Goal: Task Accomplishment & Management: Use online tool/utility

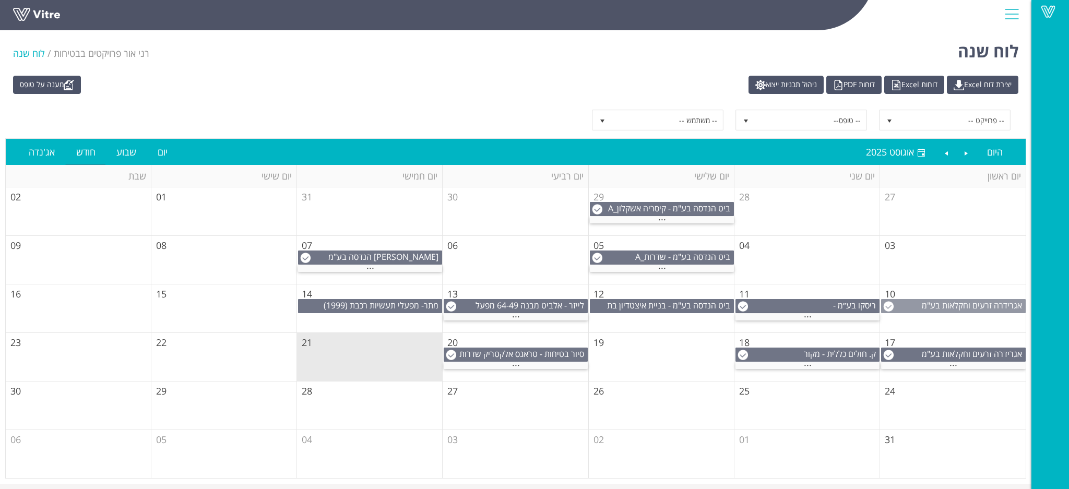
click at [990, 313] on div "אגרידרה זרעים וחקלאות בע"מ" at bounding box center [953, 306] width 145 height 14
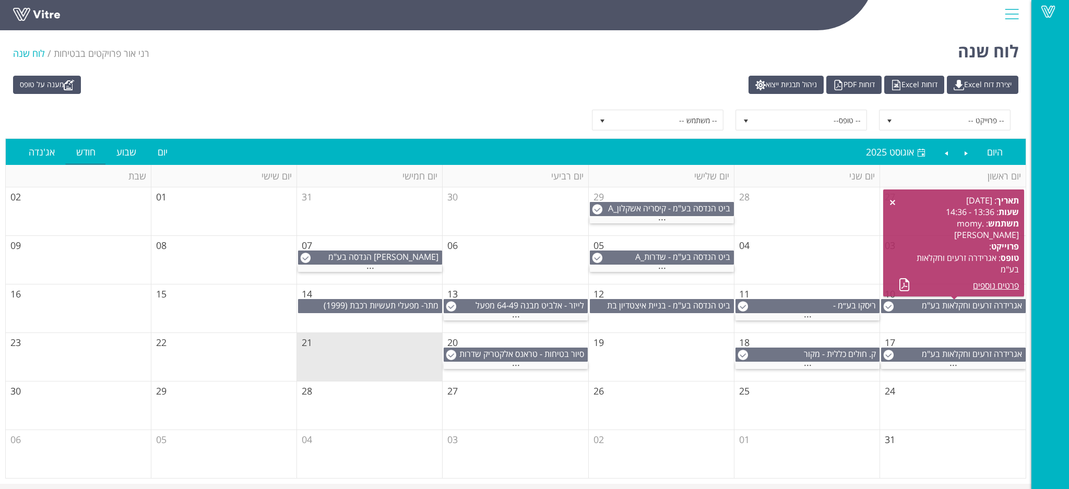
click at [581, 106] on div "-- פרוייקט -- -- טופס-- -- משתמש --" at bounding box center [515, 120] width 1021 height 37
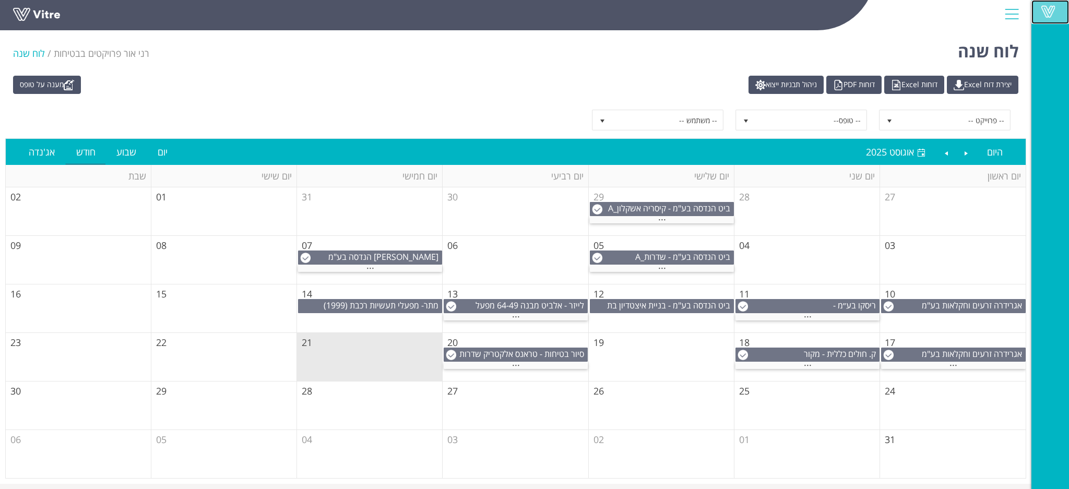
click at [1038, 10] on span at bounding box center [1048, 11] width 26 height 13
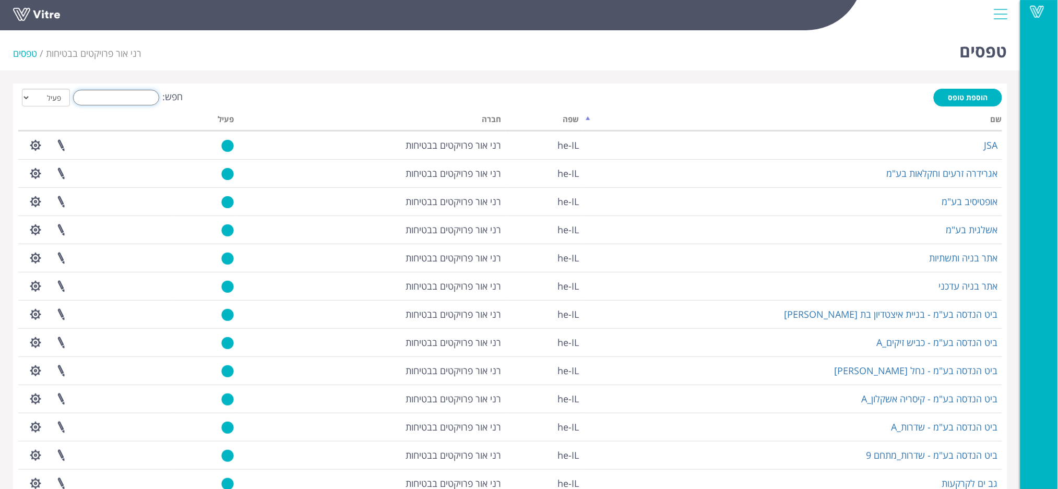
click at [144, 98] on input "חפש:" at bounding box center [116, 98] width 86 height 16
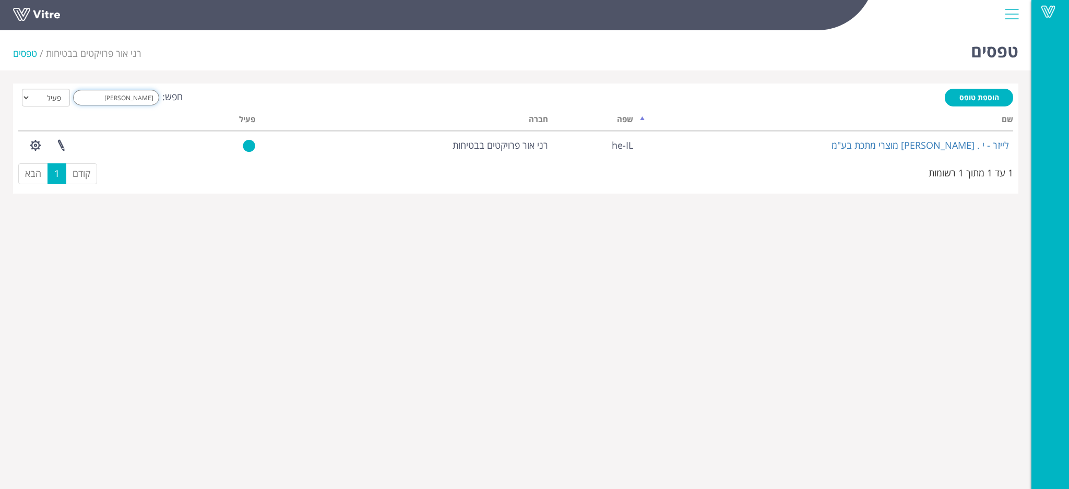
type input "זמבר"
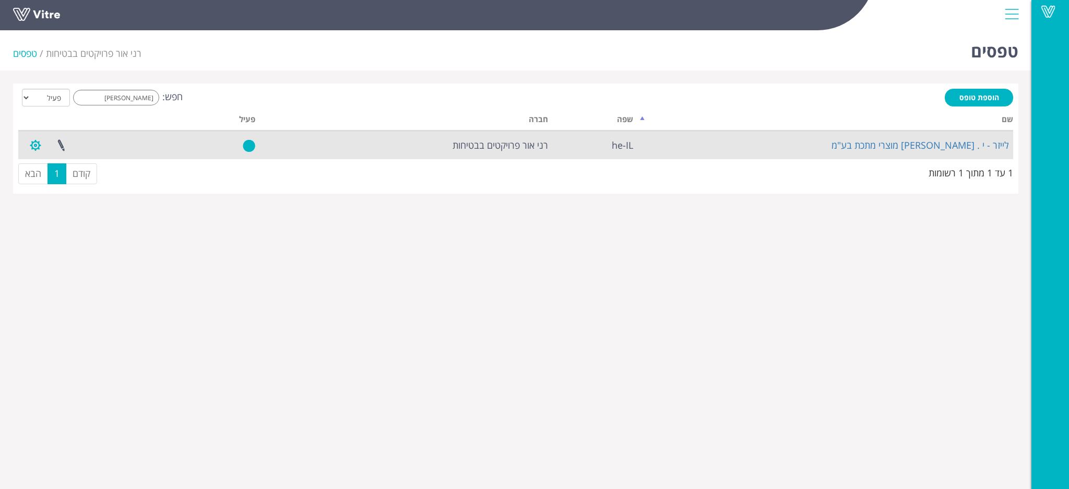
click at [34, 146] on button "button" at bounding box center [35, 146] width 26 height 28
click at [59, 204] on link "שכפול טופס" at bounding box center [64, 211] width 82 height 14
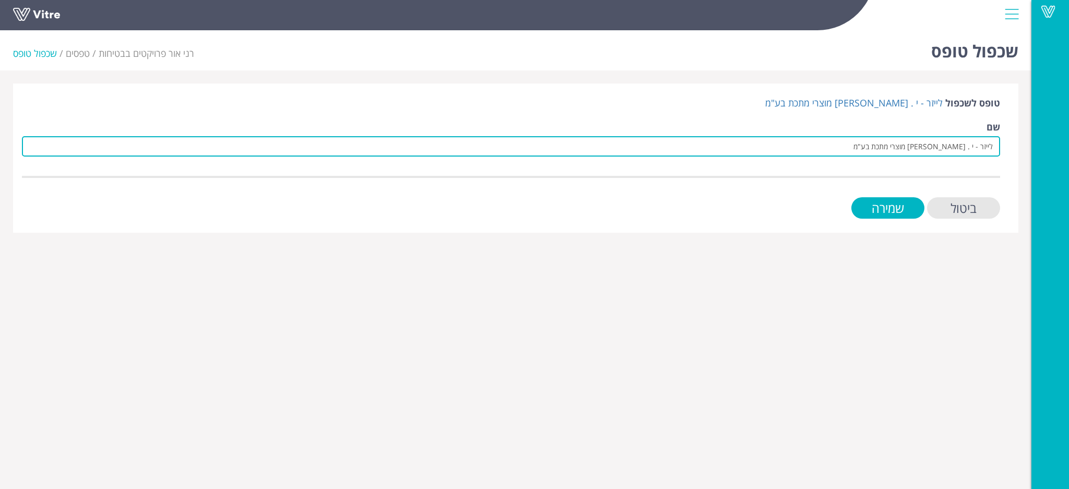
click at [787, 143] on input "לייזר - י . זמברג מוצרי מתכת בע"מ" at bounding box center [511, 146] width 978 height 20
type input "לייזר - קלרם ציפורית - אקרשטיין"
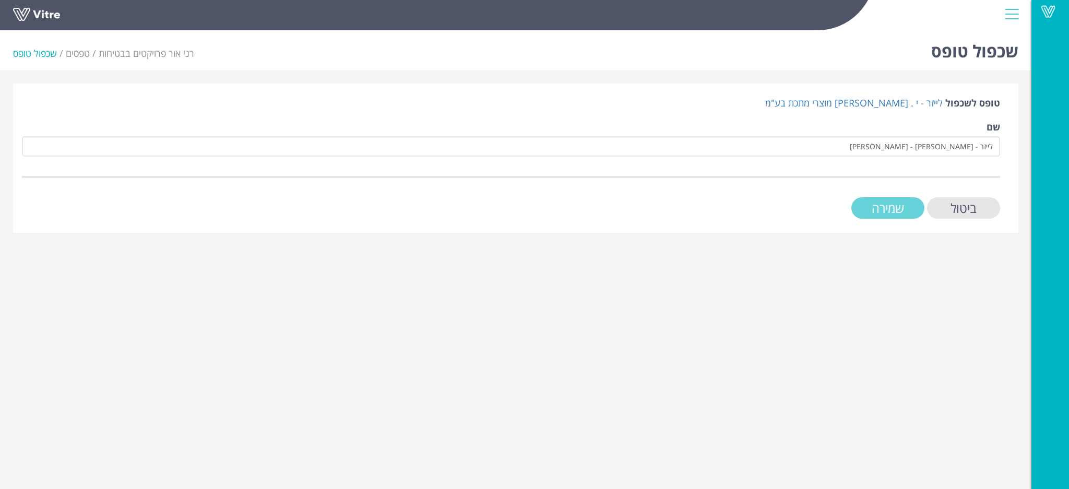
click at [876, 211] on input "שמירה" at bounding box center [887, 207] width 73 height 21
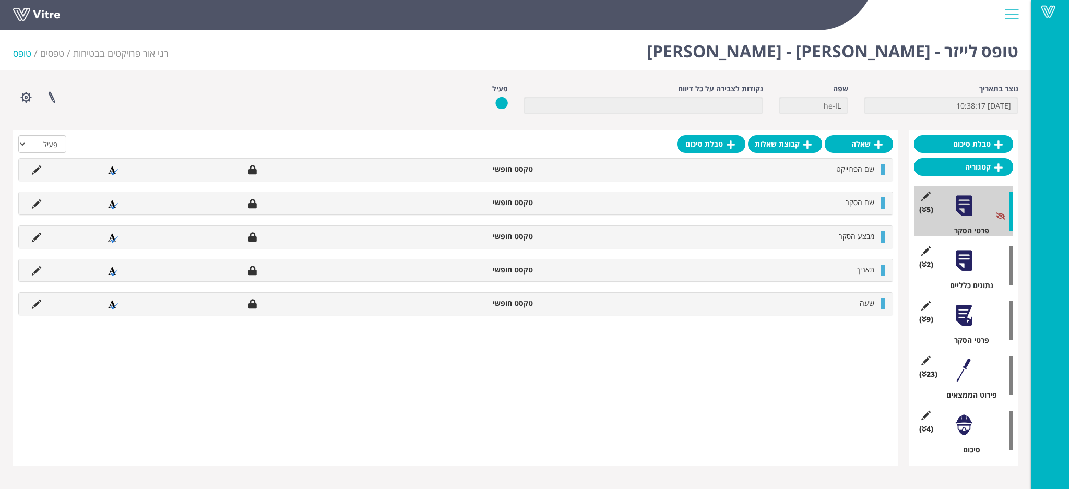
click at [956, 262] on div at bounding box center [963, 260] width 23 height 23
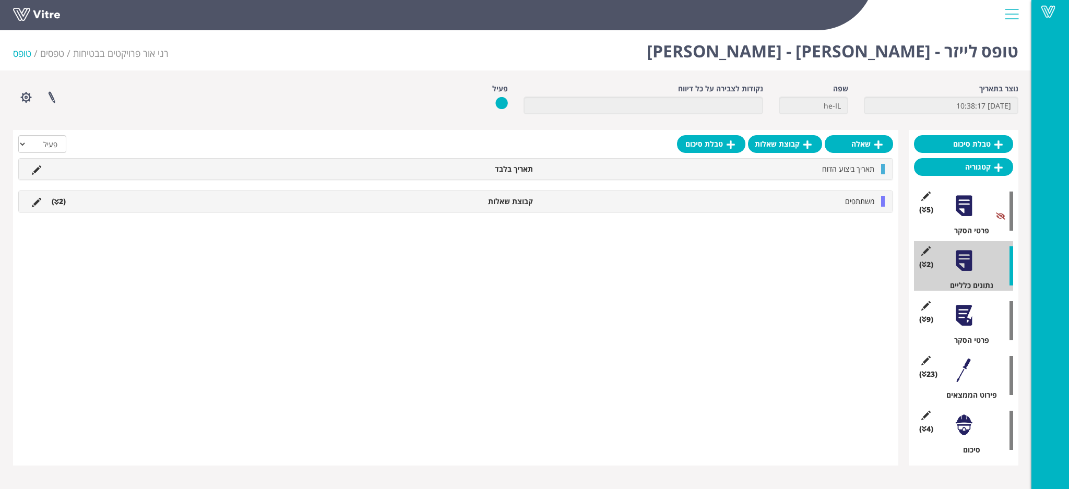
click at [961, 309] on div at bounding box center [963, 315] width 23 height 23
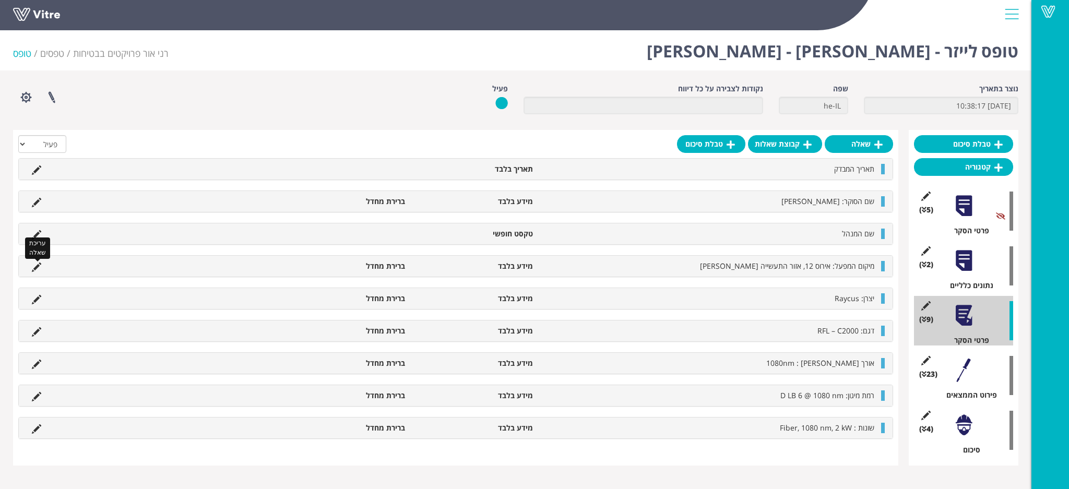
click at [38, 262] on icon at bounding box center [36, 266] width 9 height 9
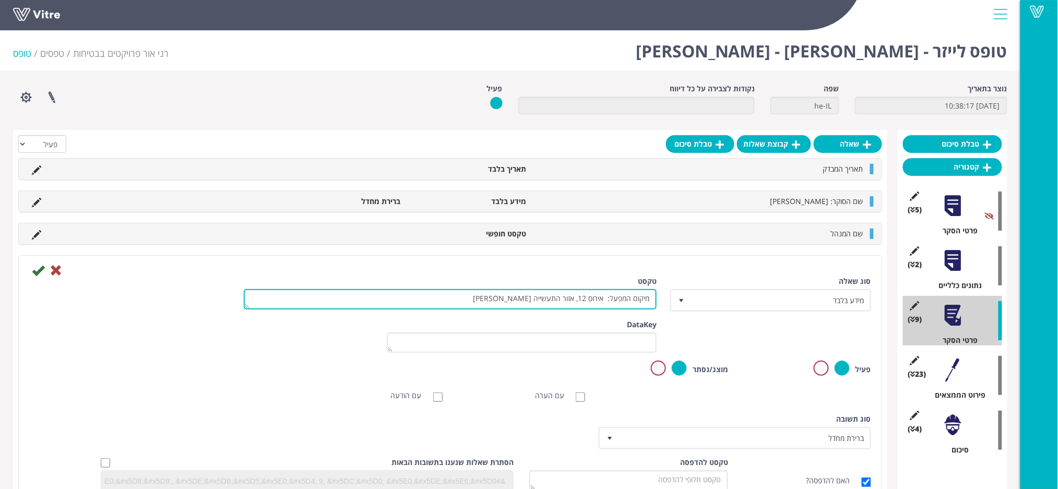
click at [463, 293] on textarea "מיקום המפעל: אירוס 12, אזור התעשייה אריאל" at bounding box center [450, 299] width 413 height 20
type textarea "מיקום המפעל: קלרם אזורת התעשייה ציפורית"
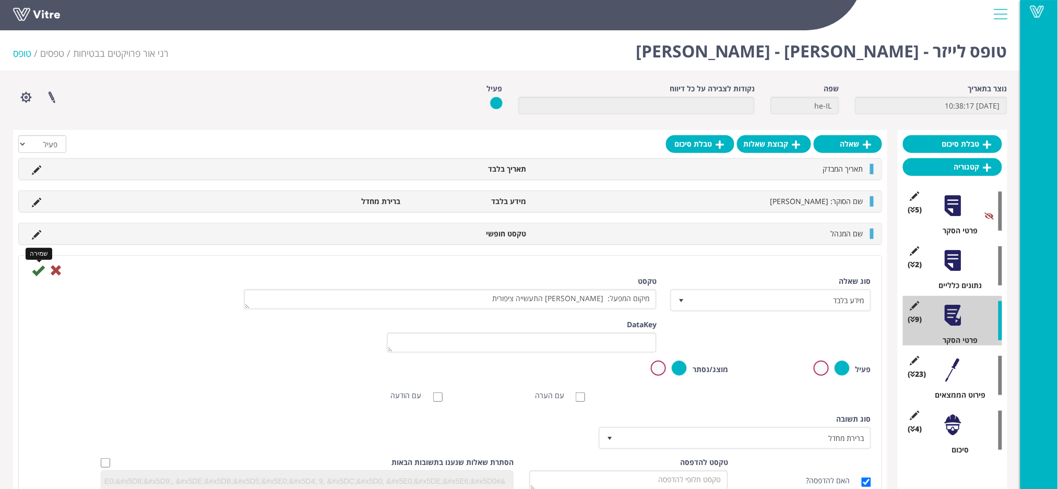
click at [40, 272] on icon at bounding box center [38, 270] width 13 height 13
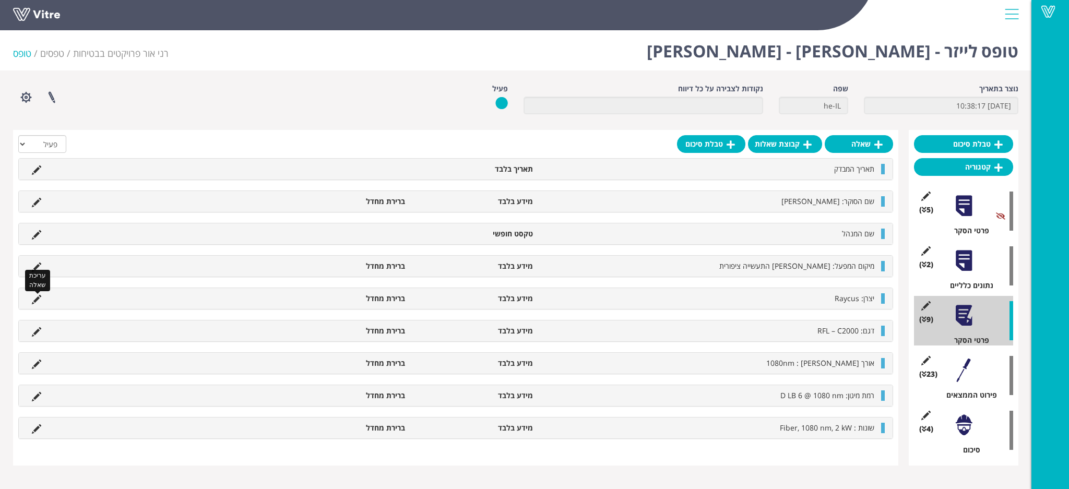
click at [37, 301] on icon at bounding box center [36, 299] width 9 height 9
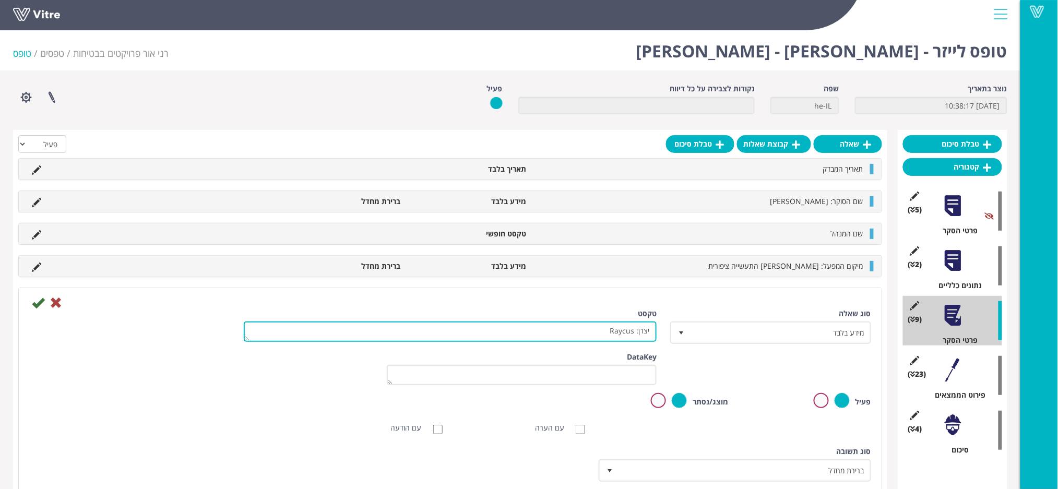
click at [474, 330] on textarea "יצרן: Raycus" at bounding box center [450, 331] width 413 height 20
type textarea "יצרן:"
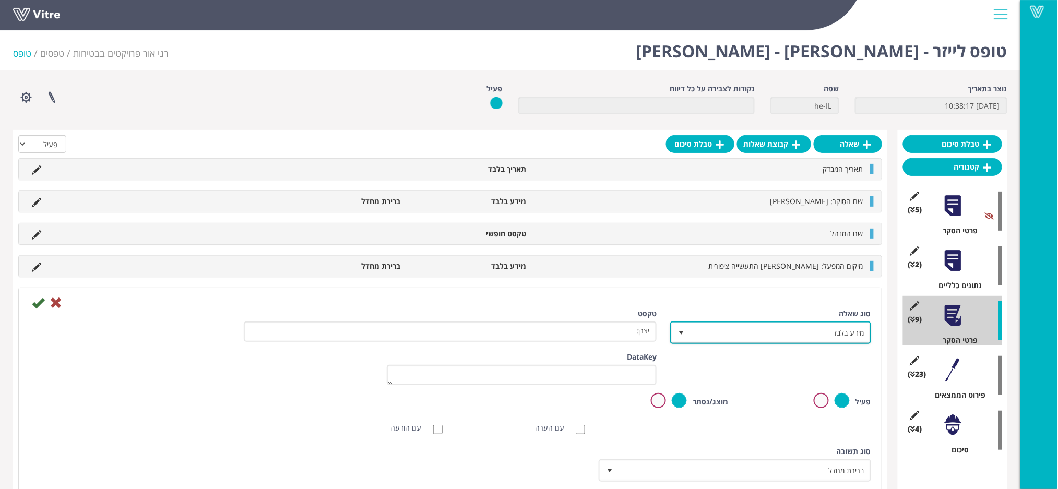
click at [795, 328] on span "מידע בלבד" at bounding box center [780, 332] width 180 height 19
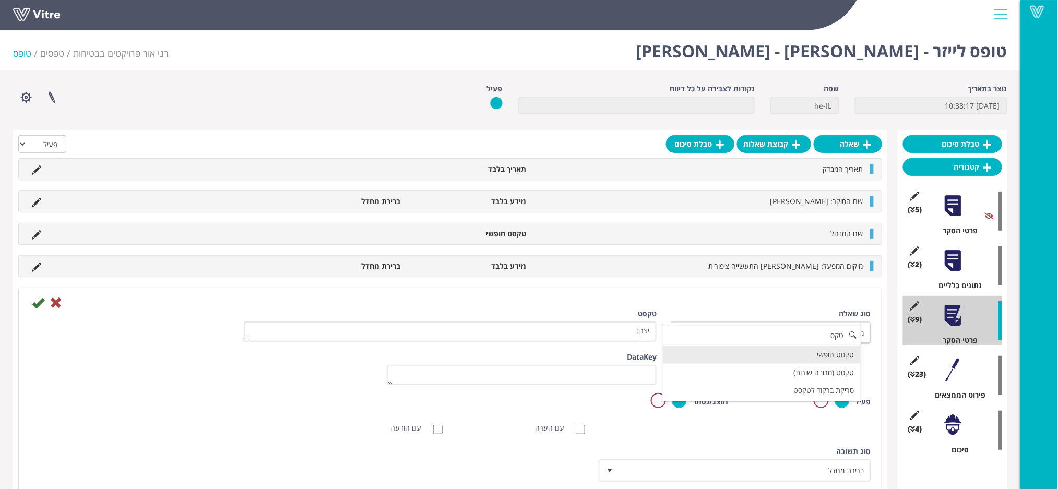
click at [748, 354] on li "טקסט חופשי" at bounding box center [762, 355] width 198 height 18
type input "טקס"
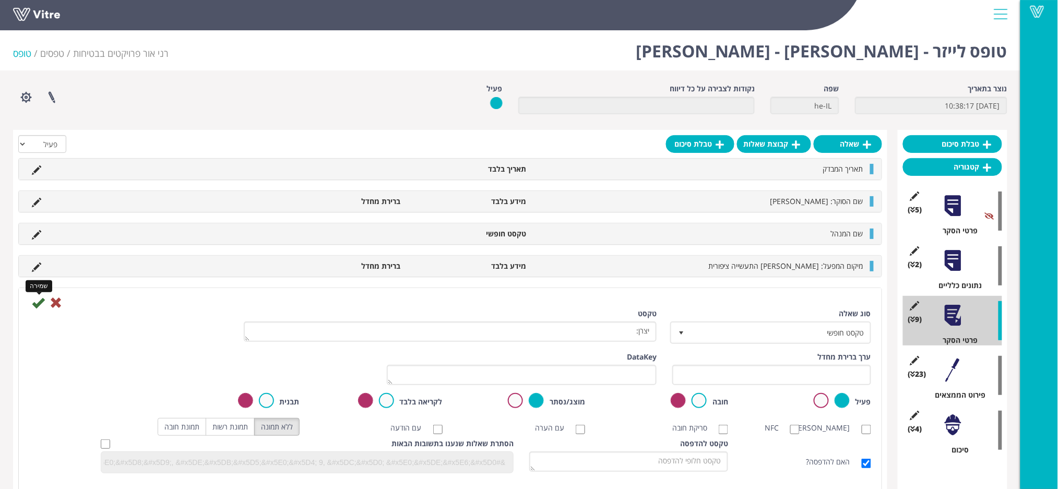
click at [40, 304] on icon at bounding box center [38, 302] width 13 height 13
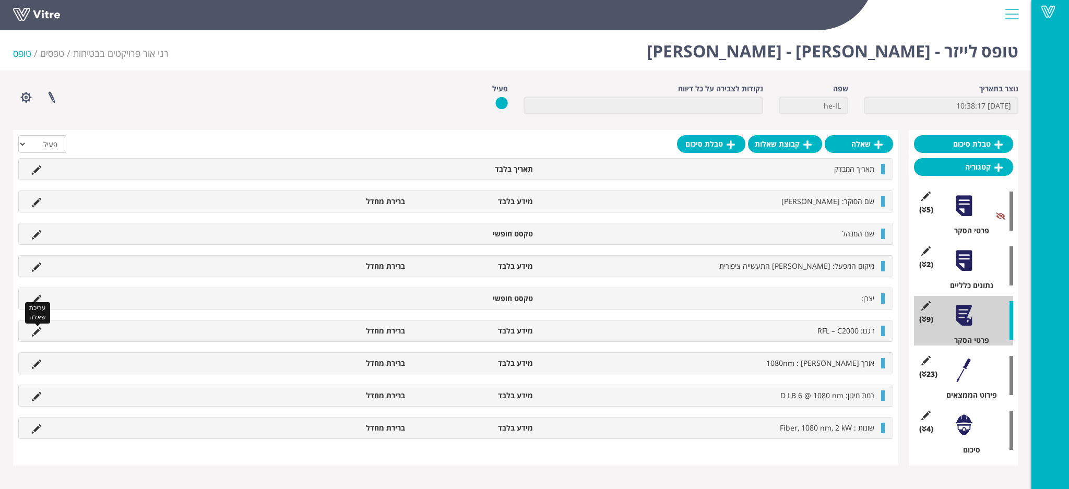
click at [35, 332] on icon at bounding box center [36, 331] width 9 height 9
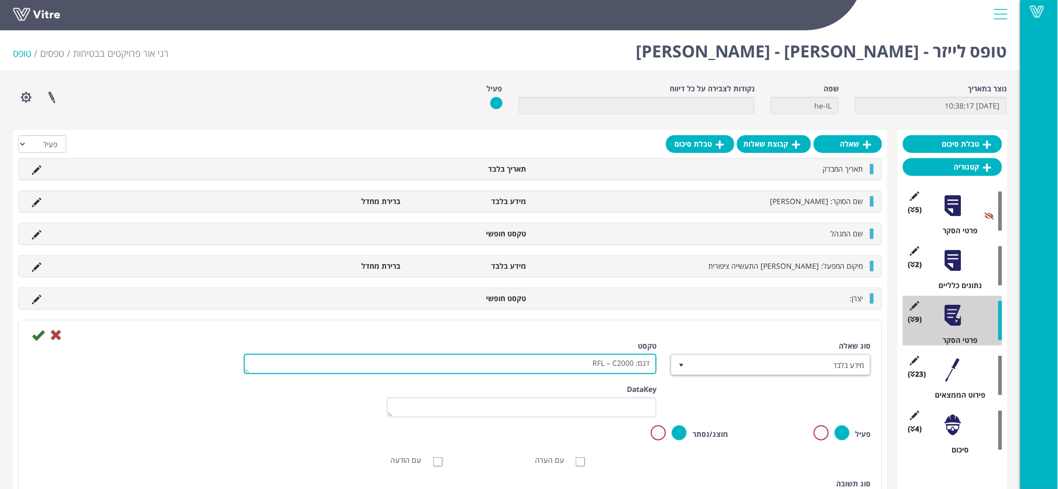
drag, startPoint x: 473, startPoint y: 371, endPoint x: 752, endPoint y: 366, distance: 279.2
click at [752, 366] on div "סוג שאלה מידע בלבד 24 טקסט דגם: RFL – C2000" at bounding box center [449, 362] width 857 height 43
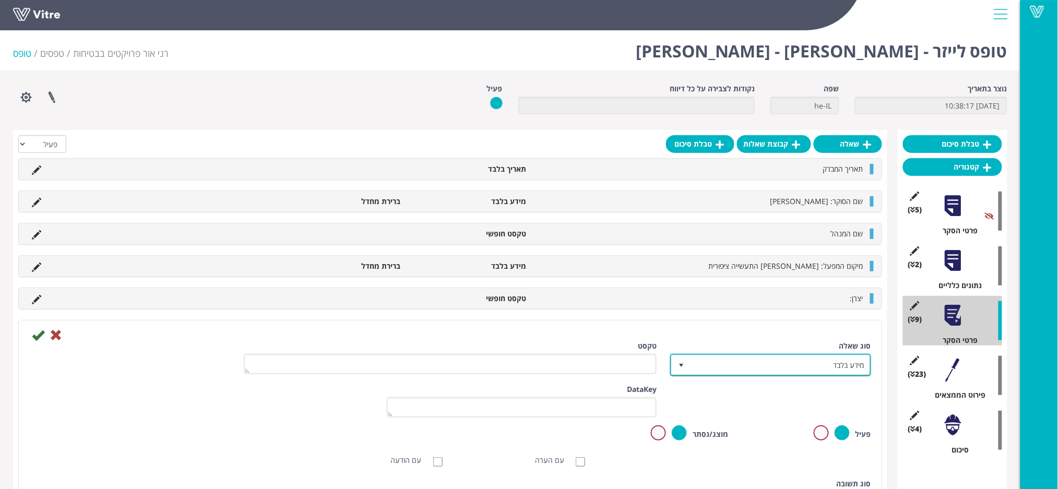
click at [724, 360] on span "מידע בלבד" at bounding box center [780, 364] width 180 height 19
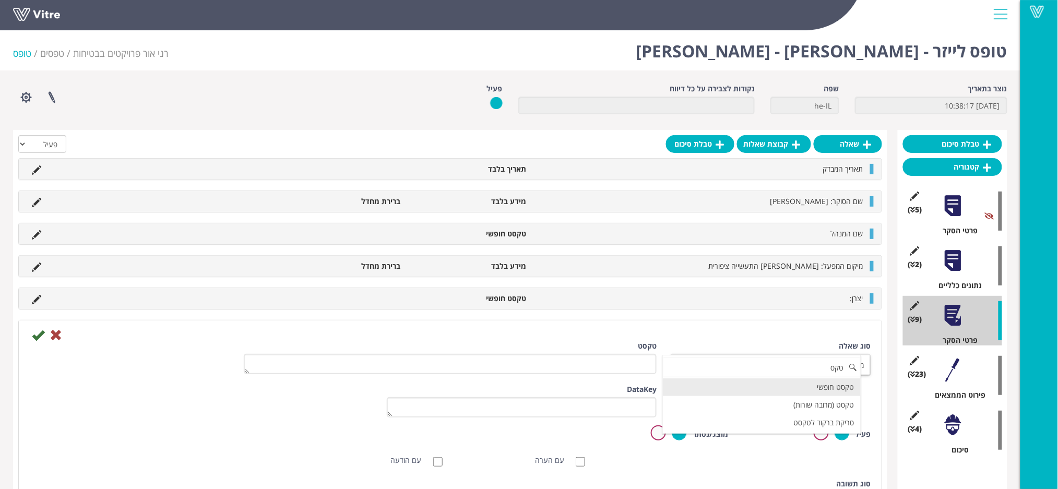
click at [733, 389] on li "טקסט חופשי" at bounding box center [762, 387] width 198 height 18
type input "טקס"
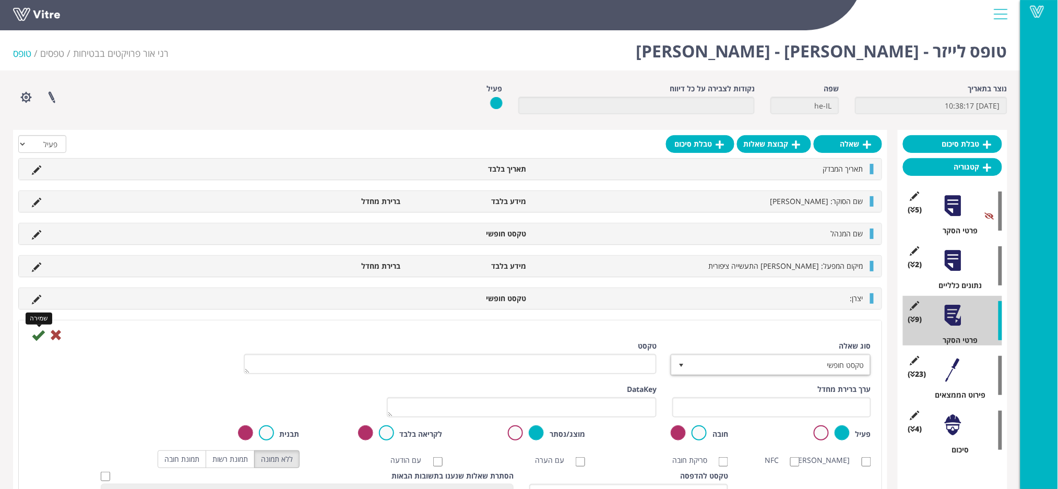
click at [41, 338] on icon at bounding box center [38, 335] width 13 height 13
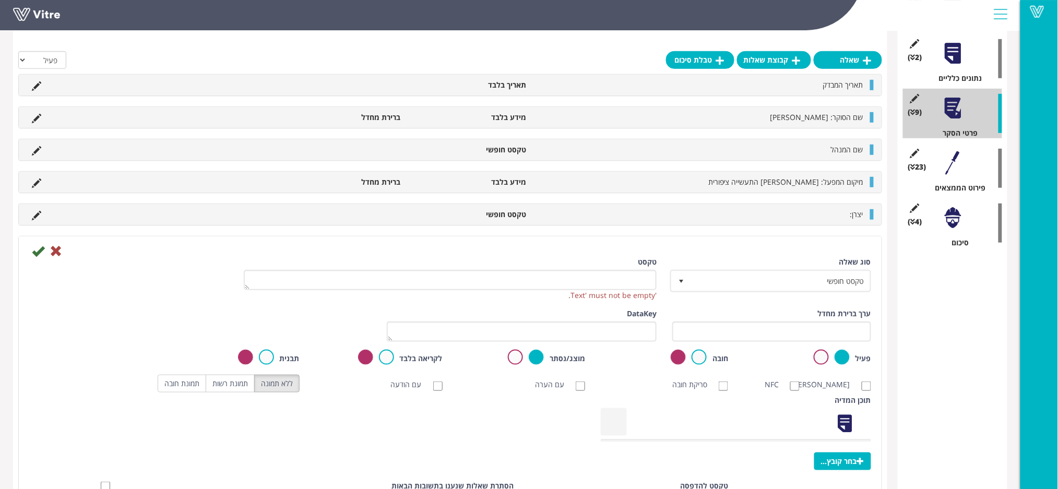
scroll to position [209, 0]
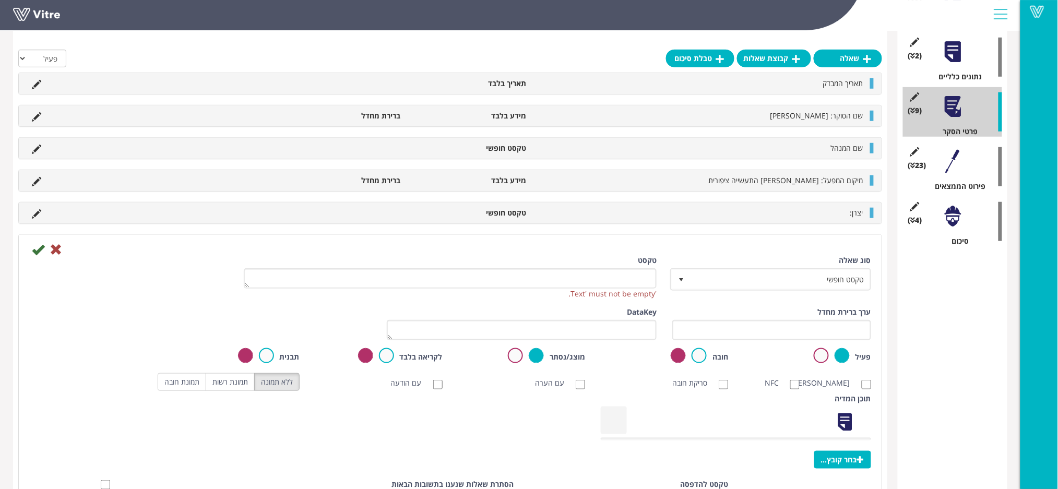
click at [35, 246] on icon at bounding box center [38, 249] width 13 height 13
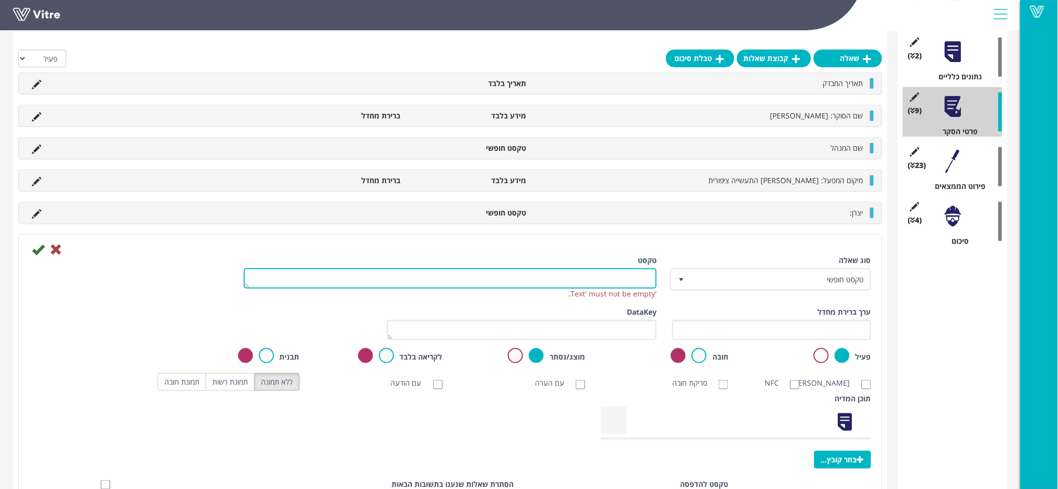
click at [583, 276] on textarea "טקסט" at bounding box center [450, 278] width 413 height 20
type textarea "דגם"
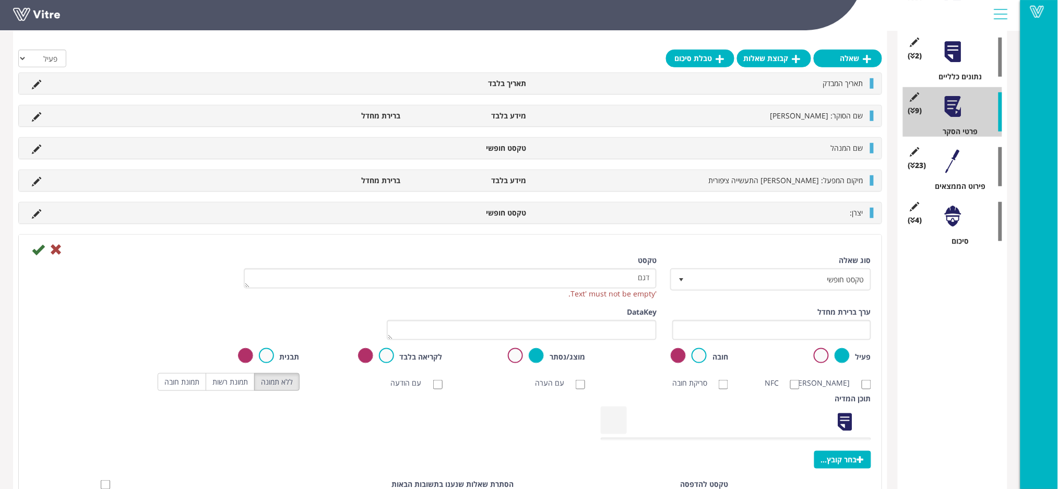
click at [40, 244] on icon at bounding box center [38, 249] width 13 height 13
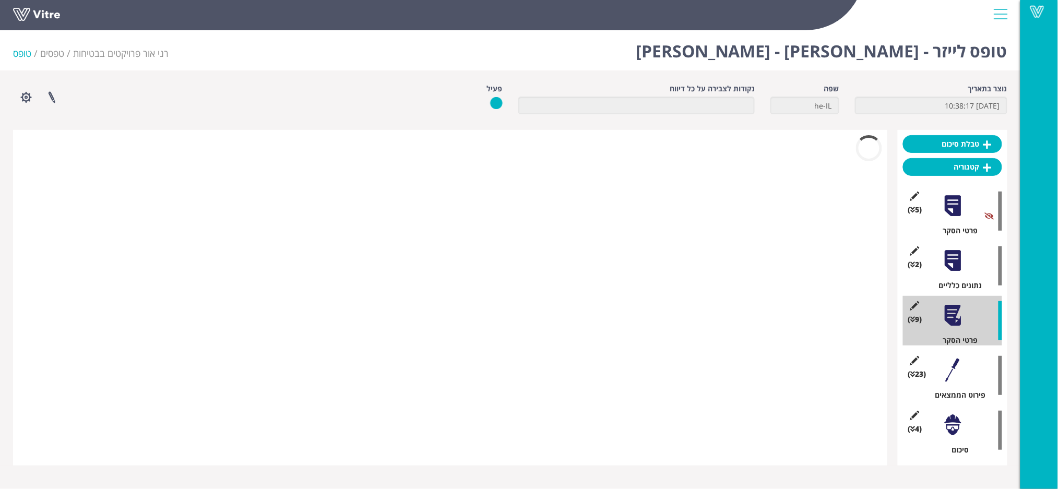
scroll to position [0, 0]
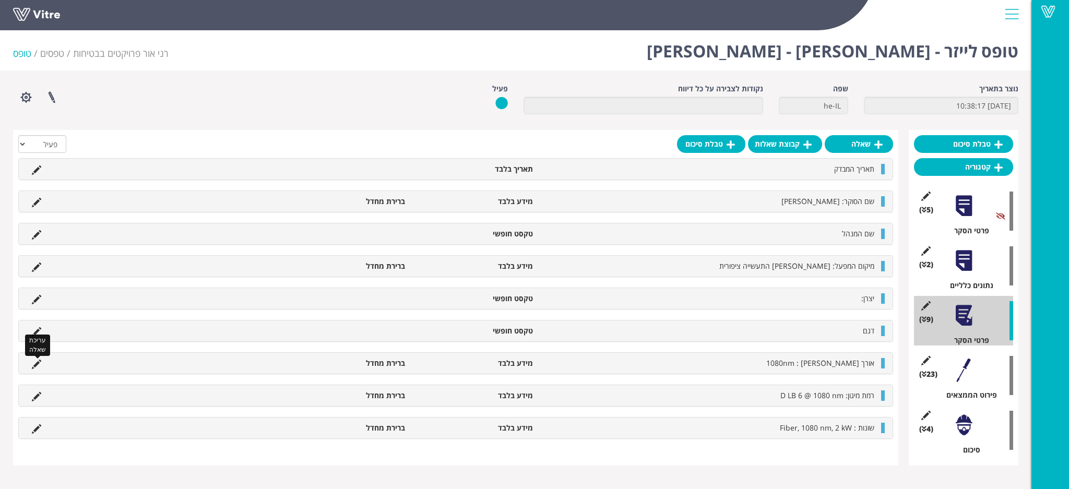
click at [38, 361] on icon at bounding box center [36, 364] width 9 height 9
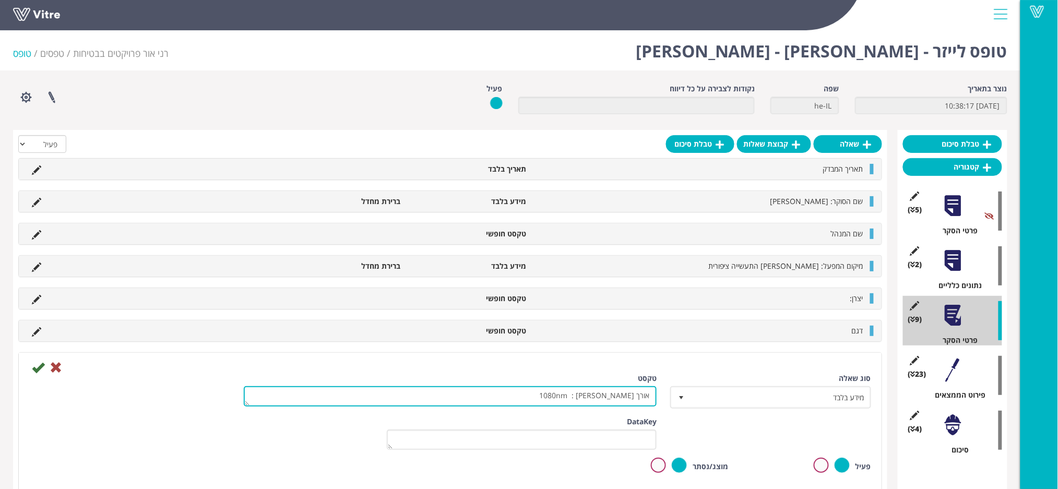
click at [552, 398] on textarea "אורך גל : 1080nm" at bounding box center [450, 396] width 413 height 20
type textarea "אורך גל :"
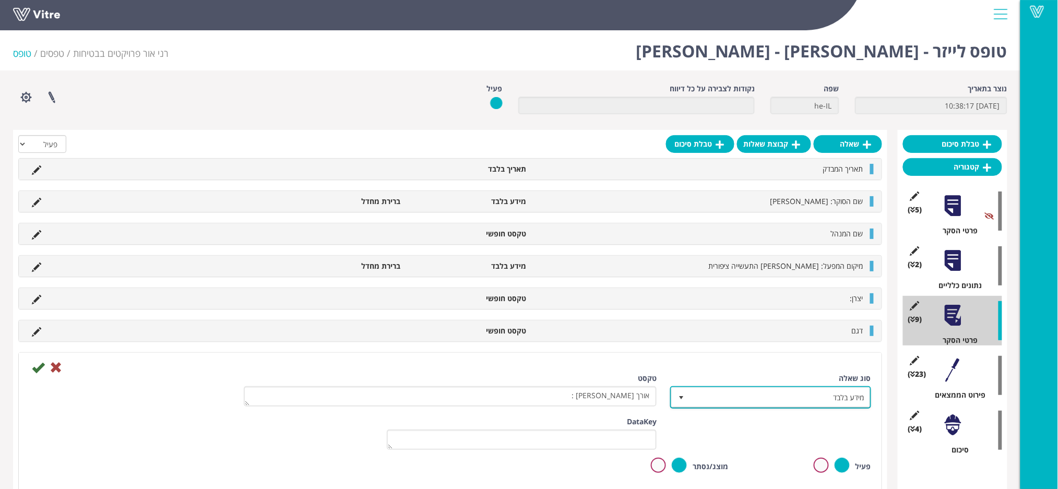
click at [757, 392] on span "מידע בלבד" at bounding box center [780, 397] width 180 height 19
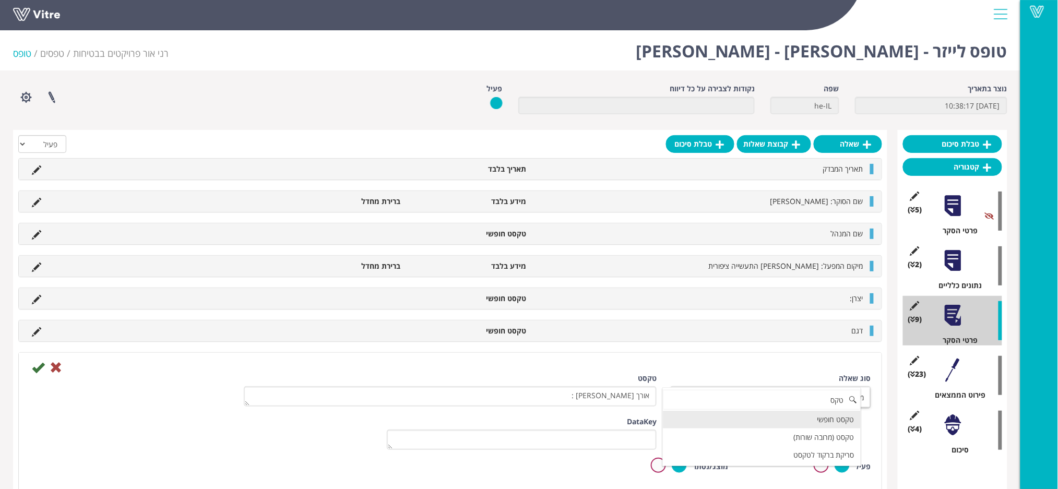
click at [738, 420] on li "טקסט חופשי" at bounding box center [762, 420] width 198 height 18
type input "טקס"
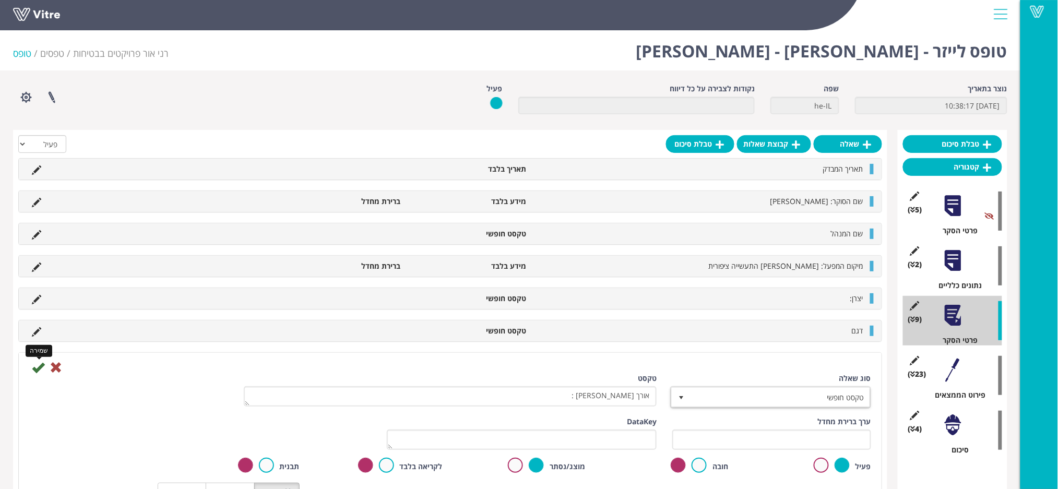
click at [32, 368] on icon at bounding box center [38, 367] width 13 height 13
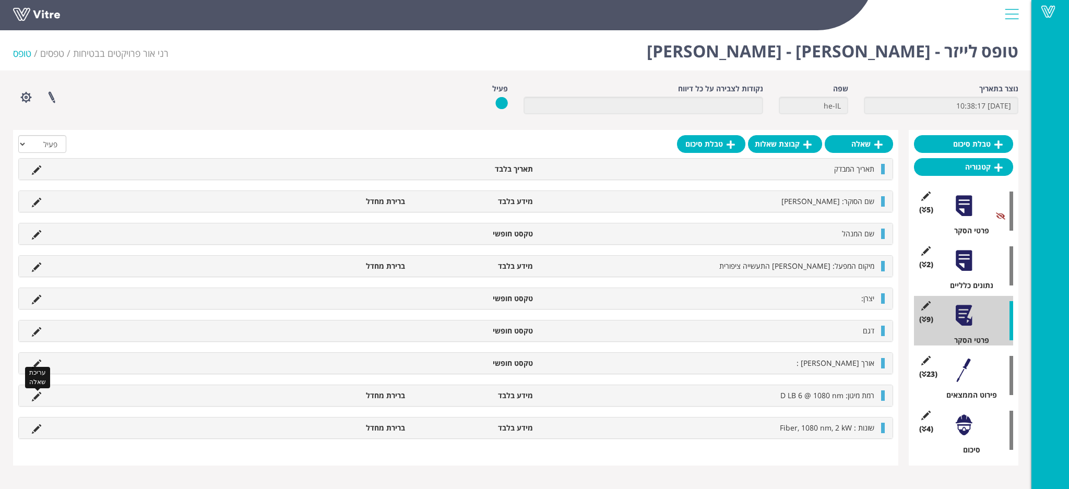
click at [37, 393] on icon at bounding box center [36, 396] width 9 height 9
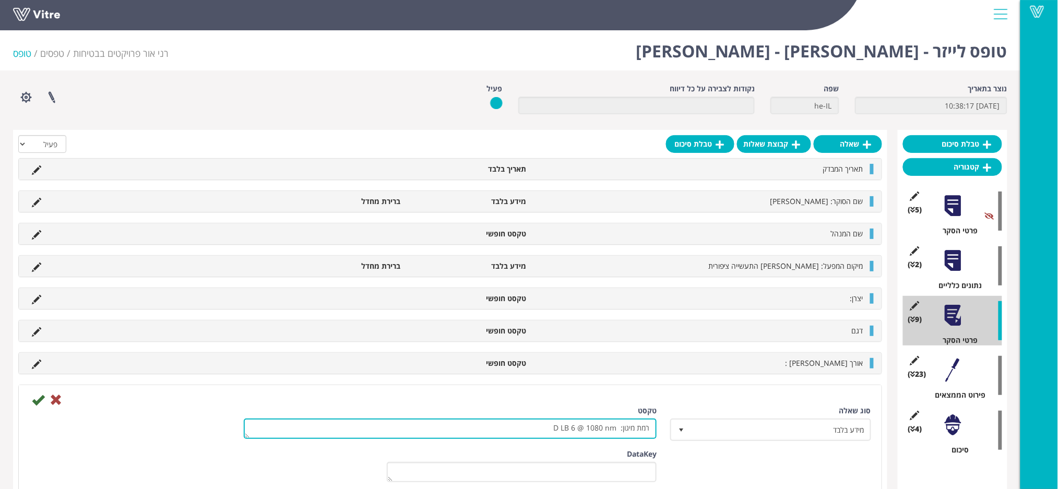
click at [491, 429] on textarea "רמת מיגון: D LB 6 @ 1080 nm" at bounding box center [450, 429] width 413 height 20
type textarea "רמת מיגון:"
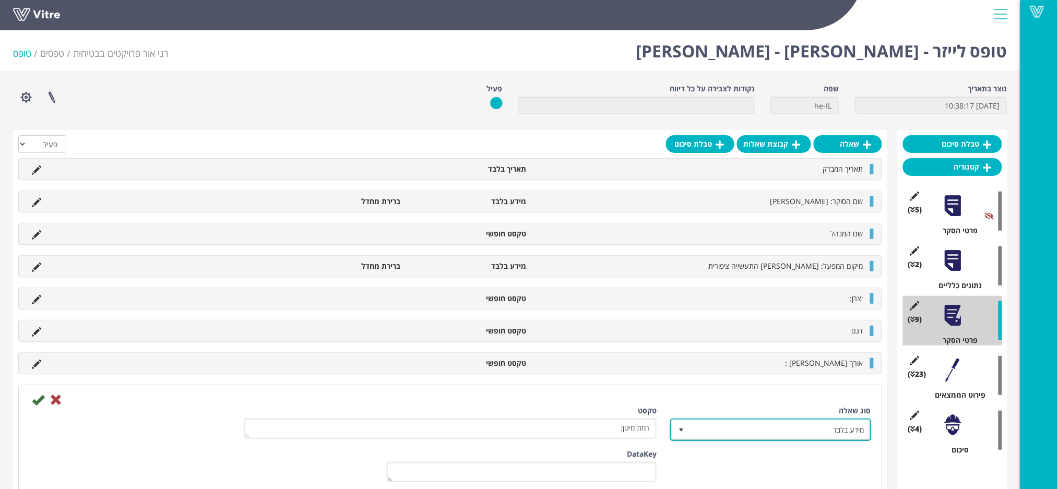
click at [745, 425] on span "מידע בלבד" at bounding box center [780, 429] width 180 height 19
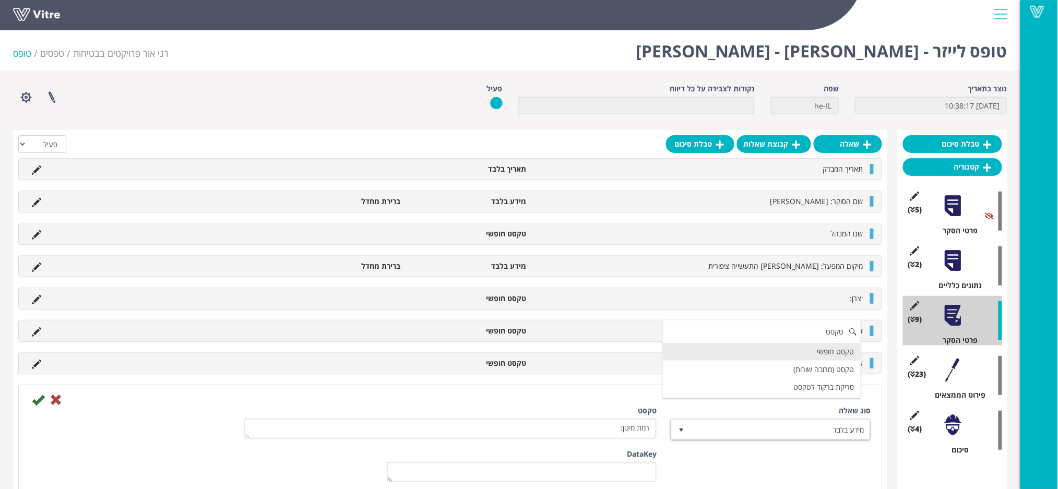
click at [761, 348] on li "טקסט חופשי" at bounding box center [762, 352] width 198 height 18
type input "טקסט"
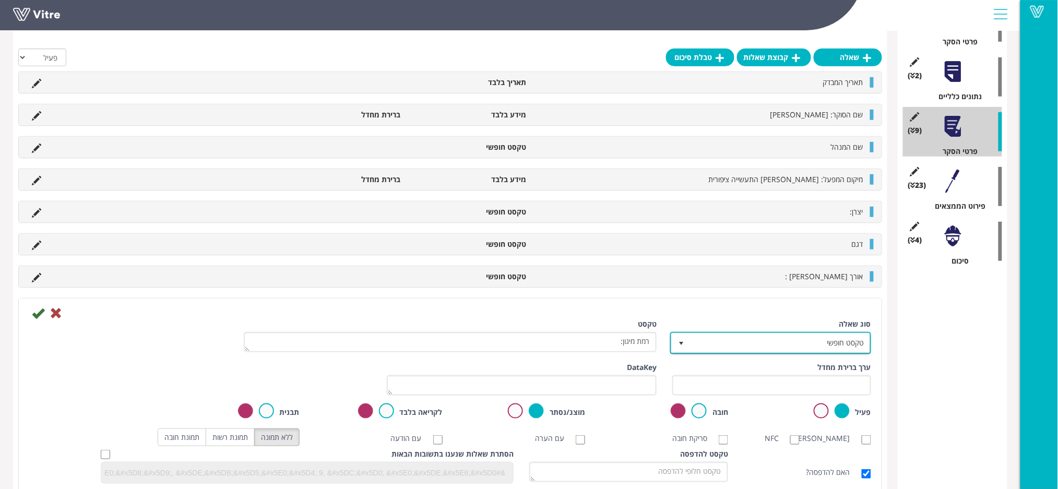
scroll to position [190, 0]
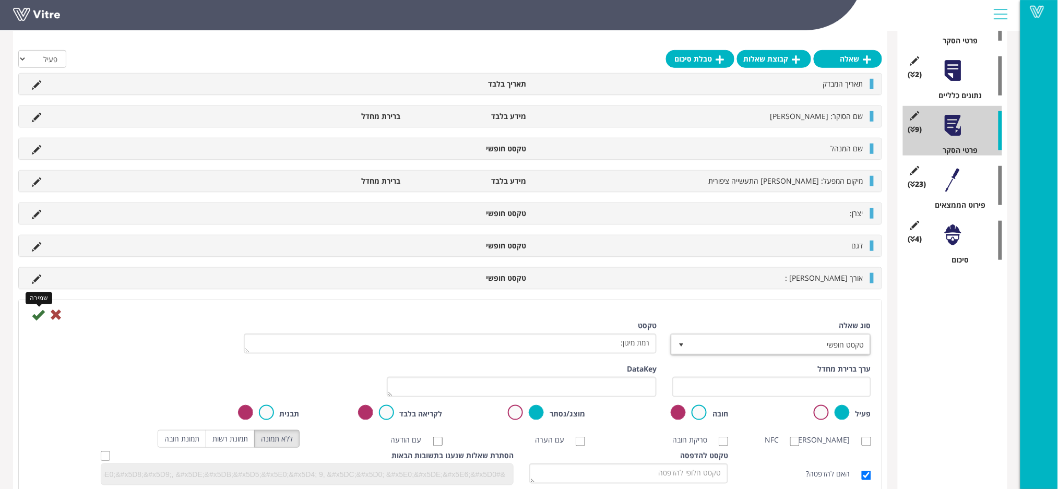
click at [38, 314] on icon at bounding box center [38, 314] width 13 height 13
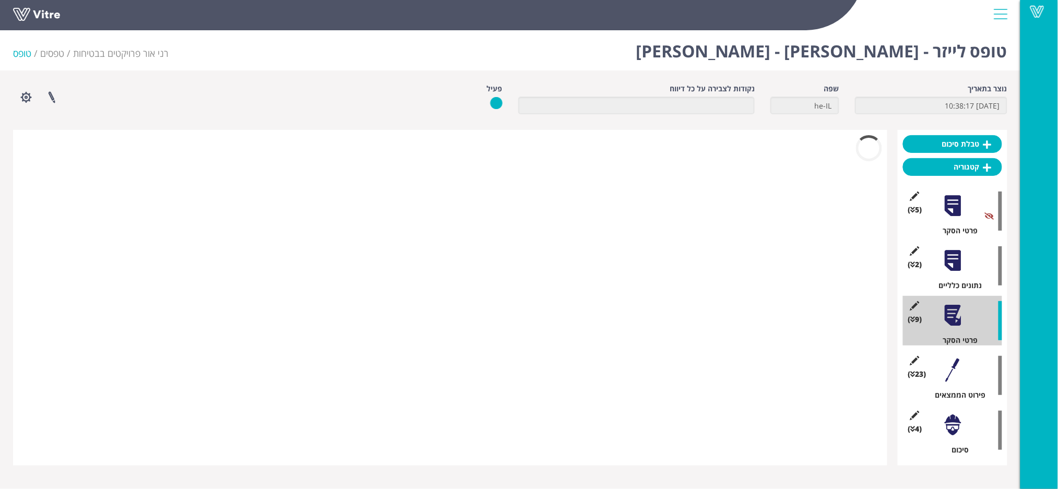
scroll to position [0, 0]
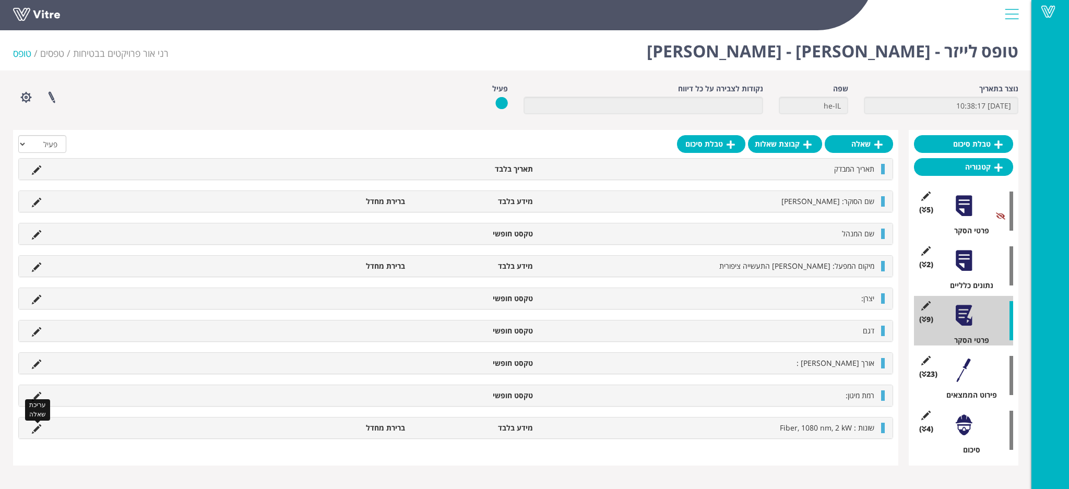
click at [37, 431] on icon at bounding box center [36, 428] width 9 height 9
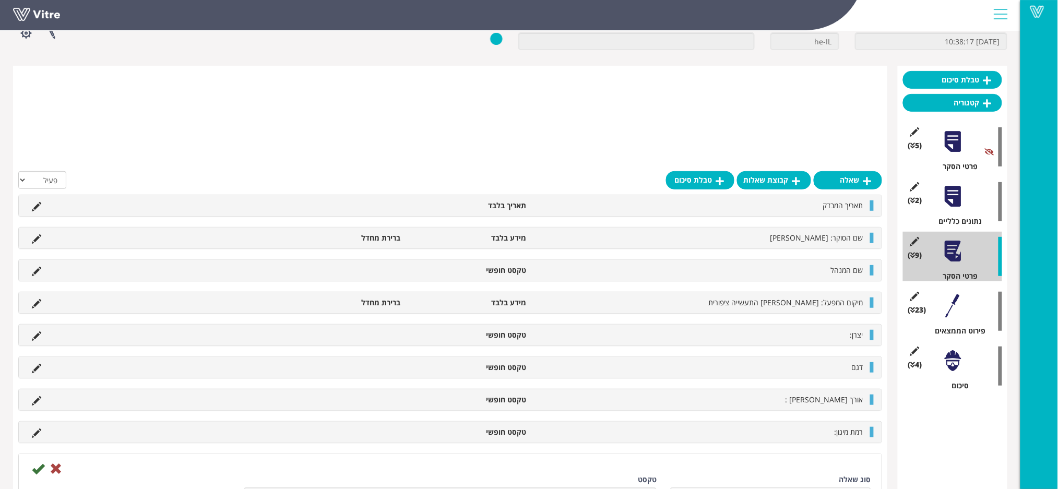
scroll to position [209, 0]
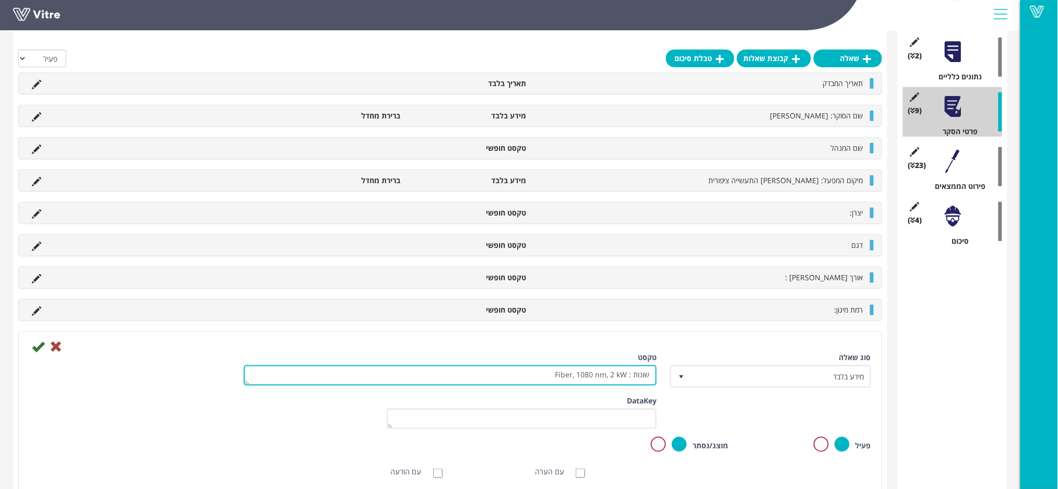
click at [474, 380] on textarea "שונות : Fiber, 1080 nm, 2 kW" at bounding box center [450, 375] width 413 height 20
type textarea "שונות :"
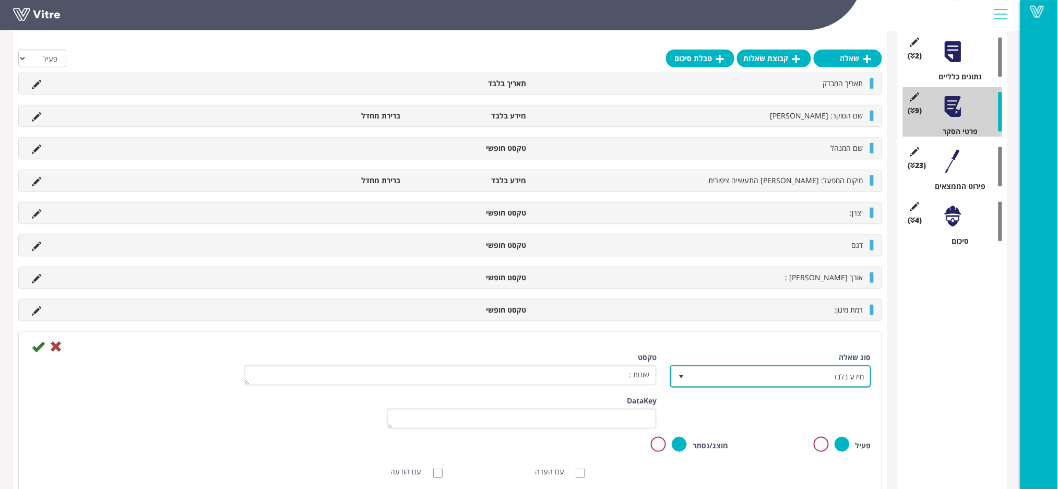
click at [762, 375] on span "מידע בלבד" at bounding box center [780, 376] width 180 height 19
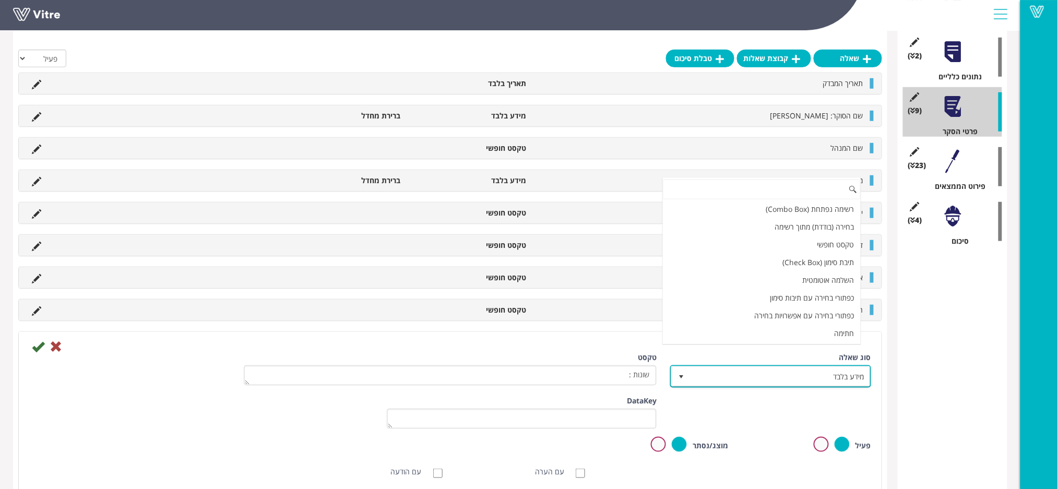
scroll to position [143, 0]
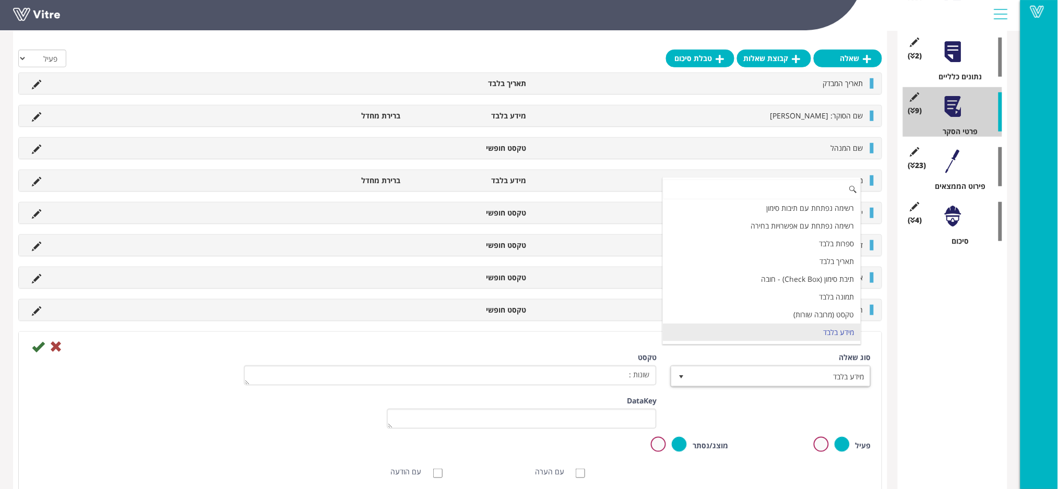
click at [721, 191] on input at bounding box center [762, 190] width 198 height 20
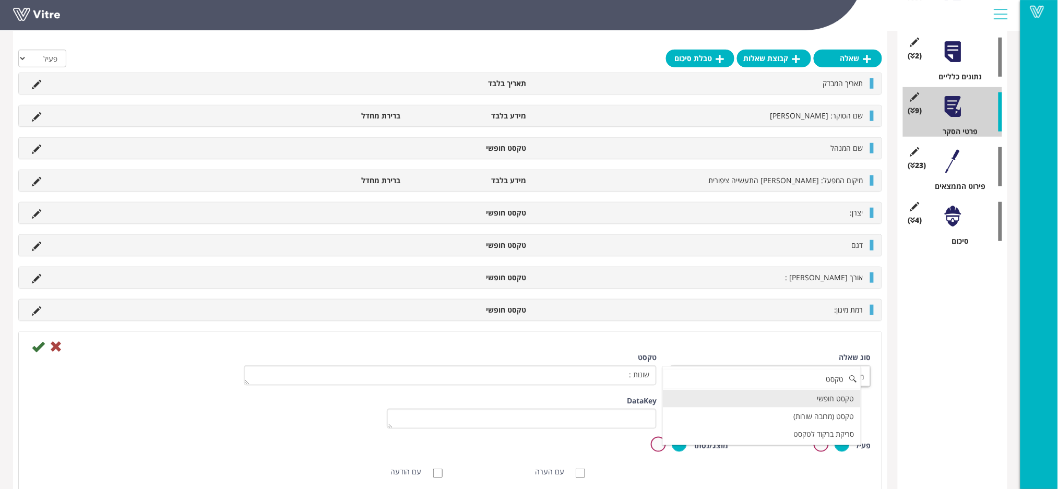
scroll to position [0, 0]
click at [733, 400] on li "טקסט חופשי" at bounding box center [762, 399] width 198 height 18
type input "טקסט"
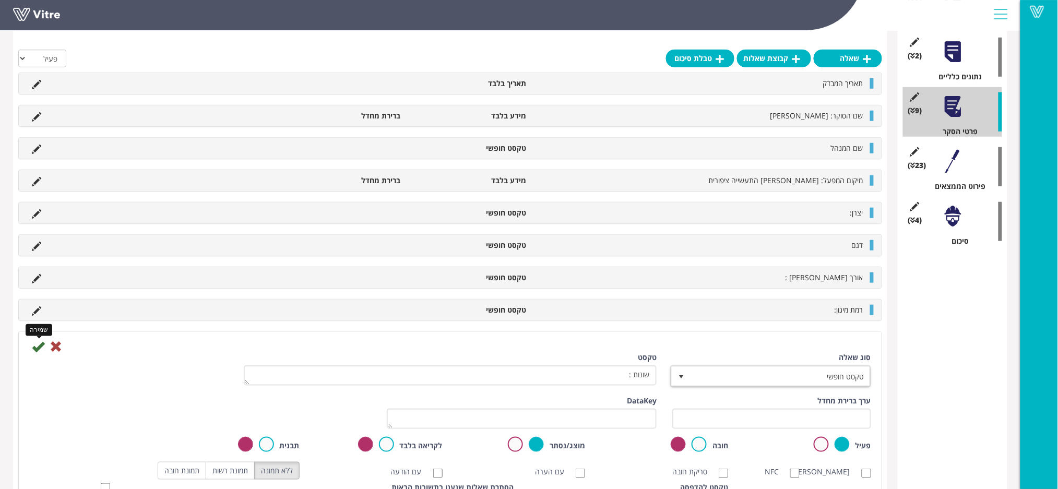
click at [35, 348] on icon at bounding box center [38, 346] width 13 height 13
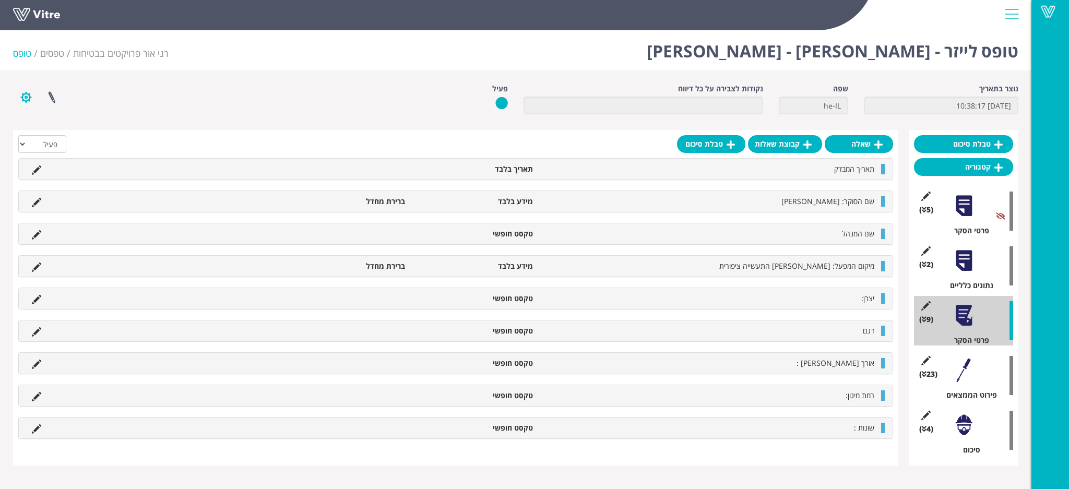
click at [28, 95] on button "button" at bounding box center [26, 97] width 26 height 28
click at [73, 162] on link "שכפול טופס" at bounding box center [55, 163] width 82 height 14
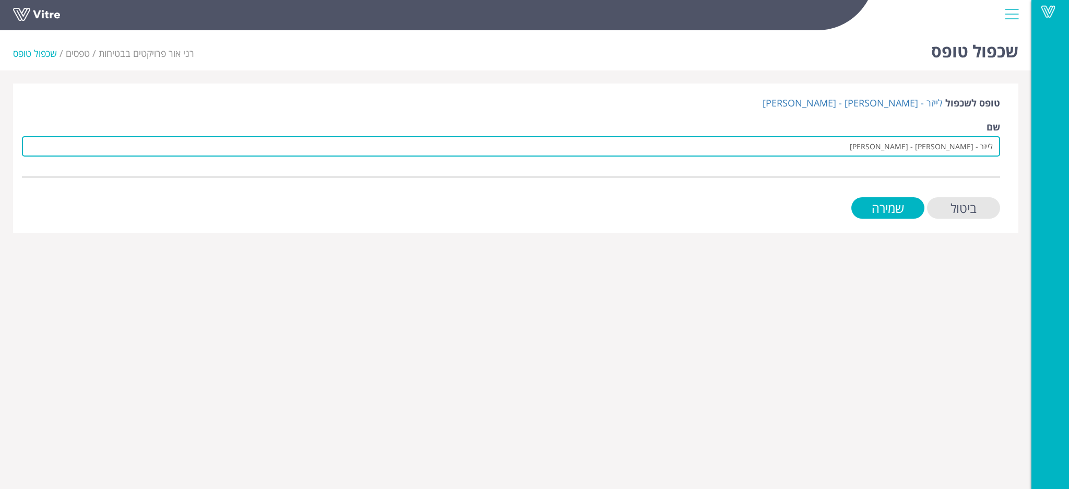
click at [935, 147] on input "לייזר - [PERSON_NAME] - [PERSON_NAME]" at bounding box center [511, 146] width 978 height 20
type input "לייזר - [PERSON_NAME]"
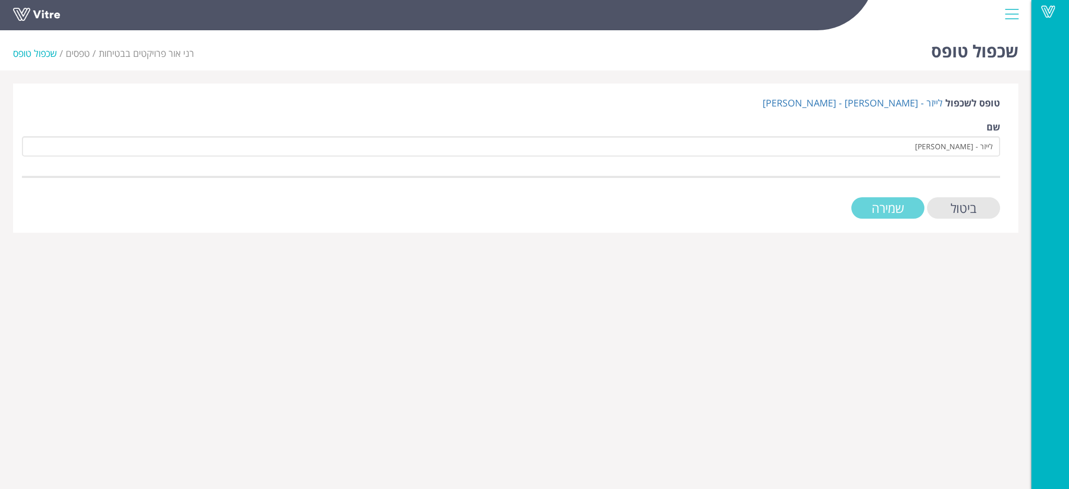
click at [880, 209] on input "שמירה" at bounding box center [887, 207] width 73 height 21
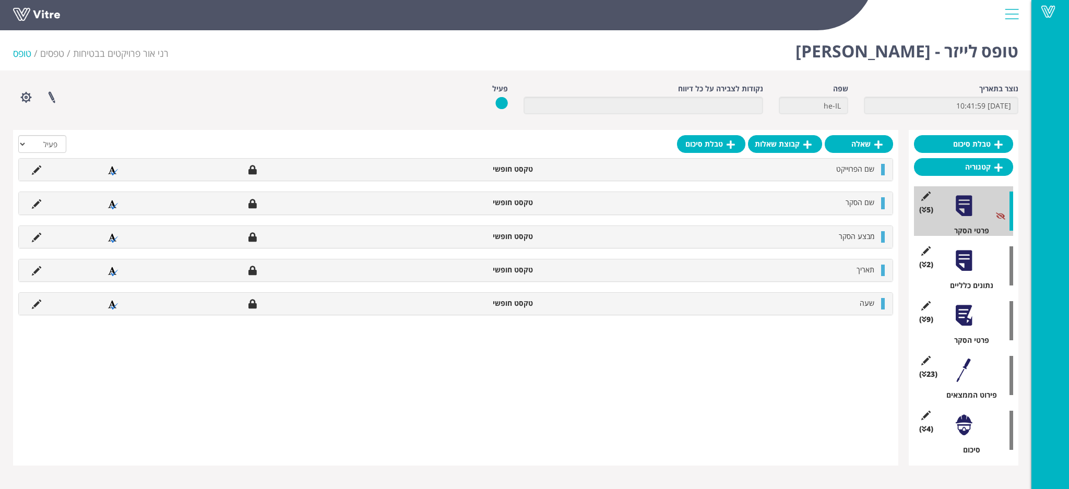
click at [554, 248] on div "מבצע הסקר טקסט חופשי" at bounding box center [455, 236] width 875 height 23
click at [962, 265] on div at bounding box center [963, 260] width 23 height 23
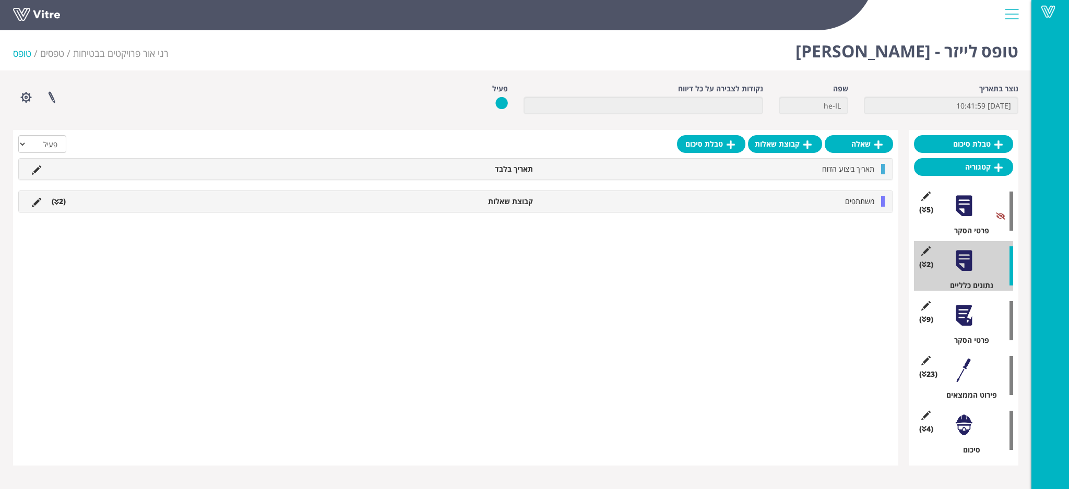
click at [961, 325] on div at bounding box center [963, 315] width 23 height 23
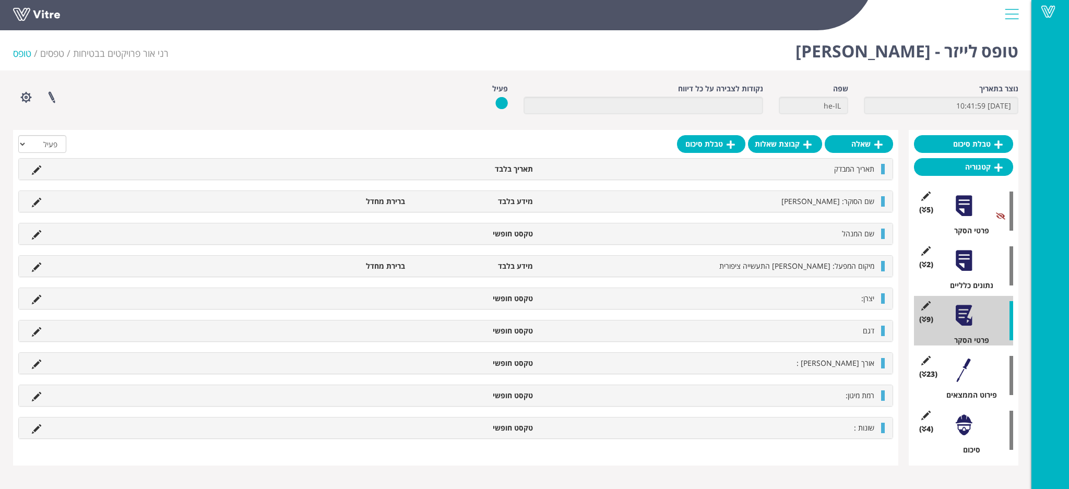
click at [957, 384] on div "(23 ) פירוט הממצאים" at bounding box center [963, 376] width 99 height 50
click at [958, 362] on div at bounding box center [963, 370] width 23 height 23
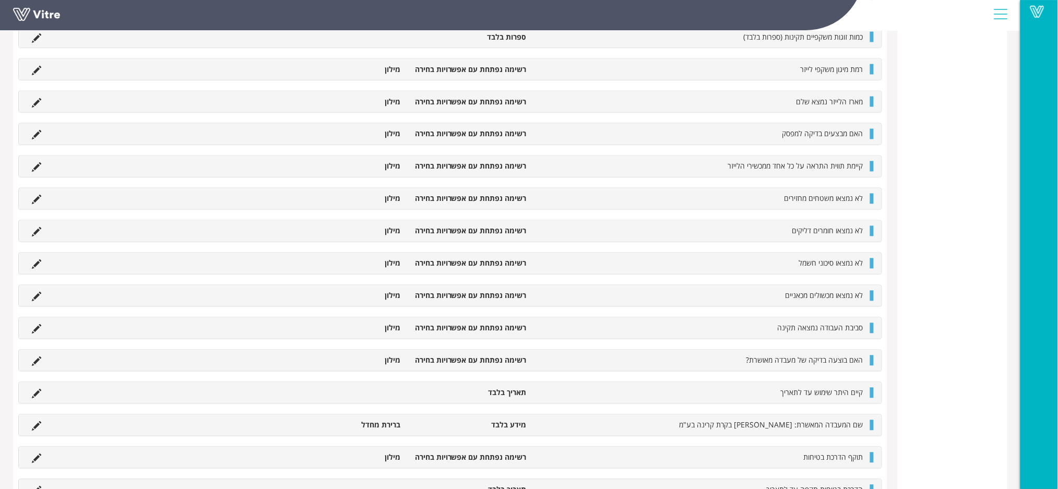
scroll to position [626, 0]
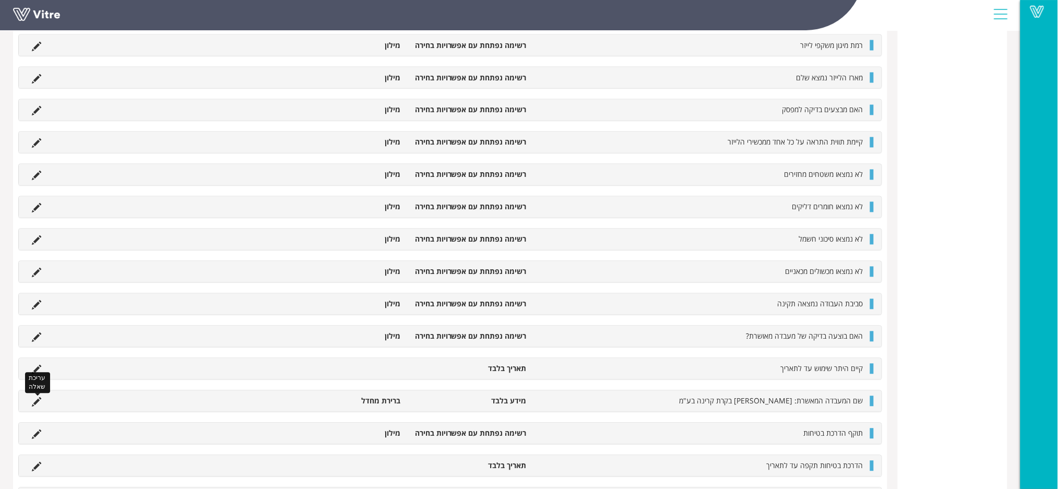
click at [35, 400] on icon at bounding box center [36, 402] width 9 height 9
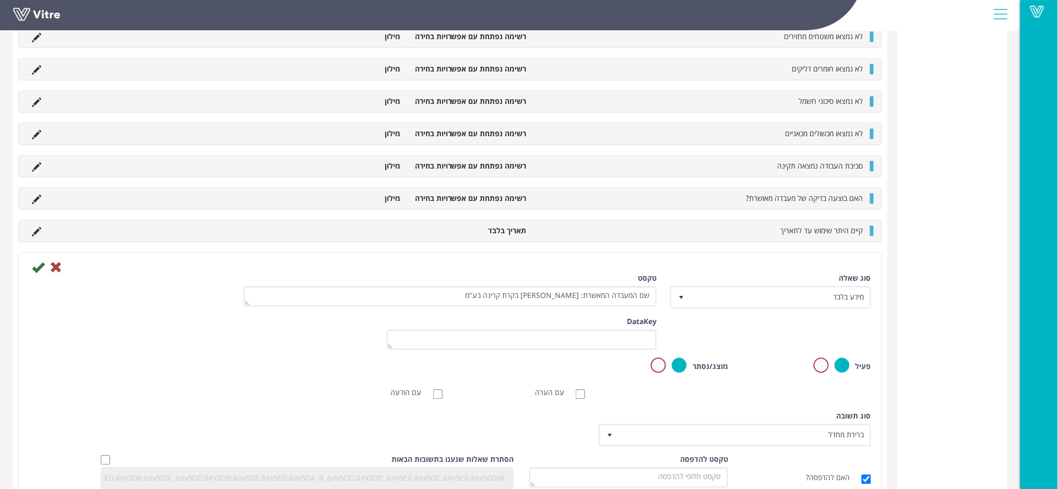
scroll to position [765, 0]
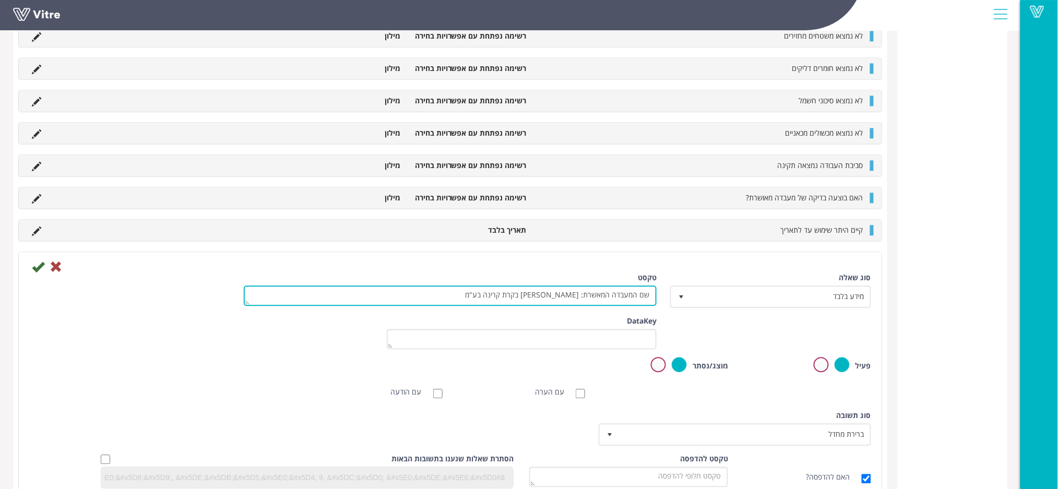
drag, startPoint x: 491, startPoint y: 291, endPoint x: 578, endPoint y: 290, distance: 87.7
click at [578, 290] on textarea "שם המעבדה המאשרת: אורון בקרת קרינה בע"מ" at bounding box center [450, 295] width 413 height 20
type textarea "שם המעבדה המאשרת:"
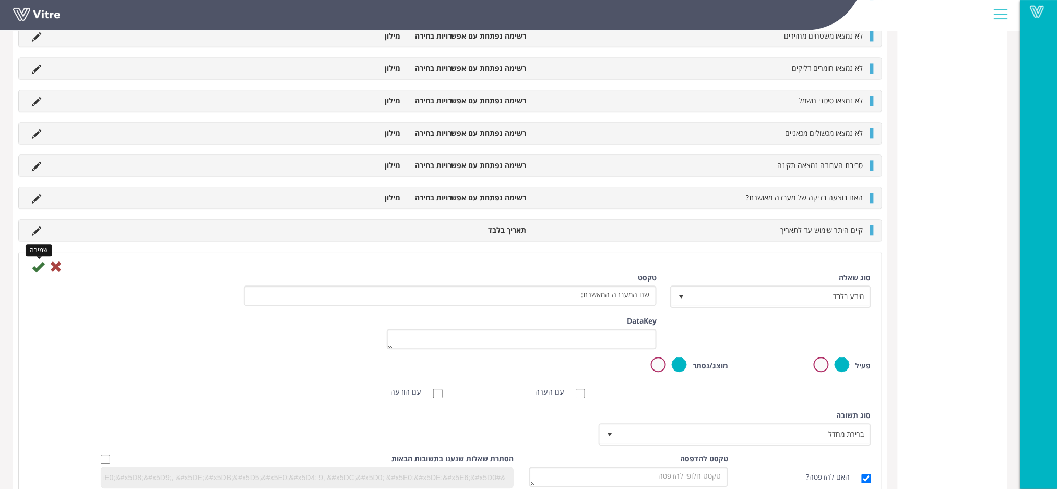
click at [35, 263] on icon at bounding box center [38, 266] width 13 height 13
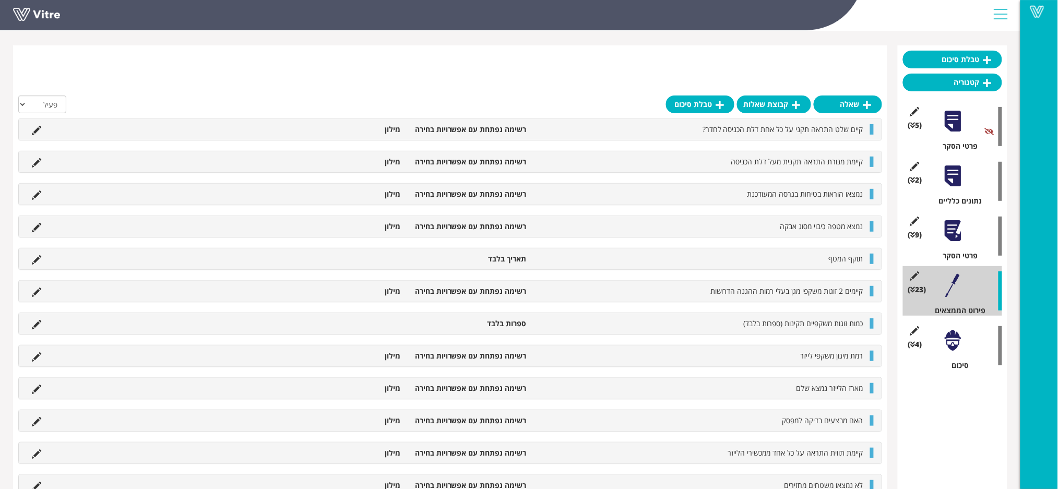
scroll to position [0, 0]
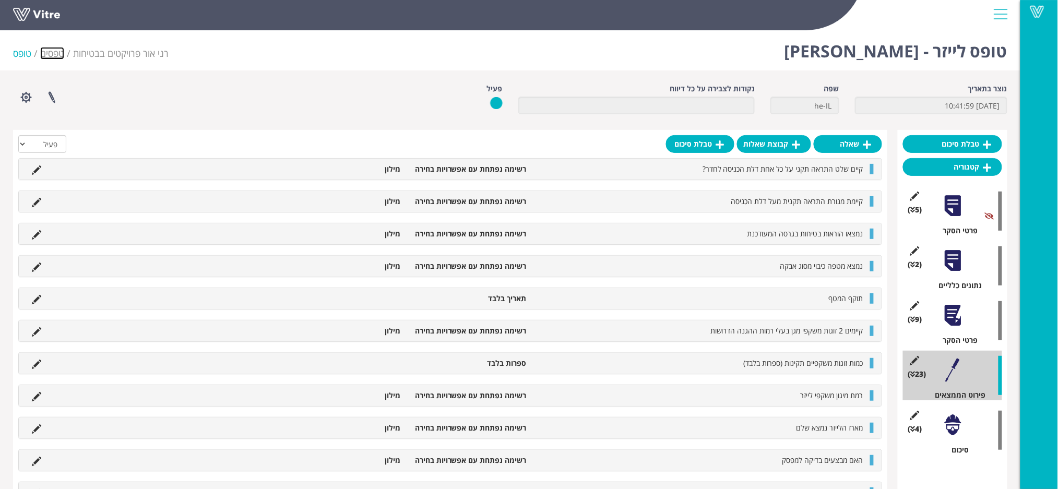
click at [57, 57] on link "טפסים" at bounding box center [52, 53] width 24 height 13
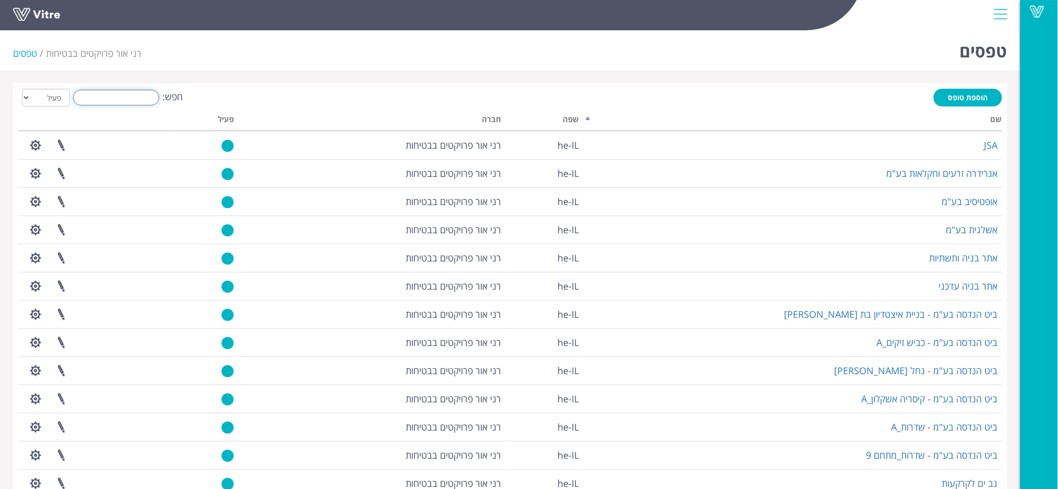
click at [144, 97] on input "חפש:" at bounding box center [116, 98] width 86 height 16
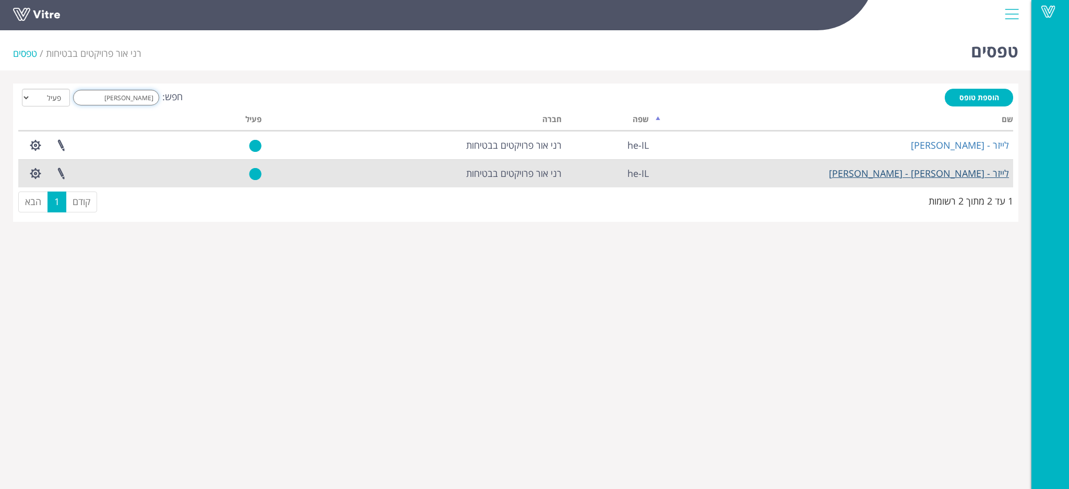
type input "[PERSON_NAME]"
click at [946, 167] on link "לייזר - [PERSON_NAME] - [PERSON_NAME]" at bounding box center [919, 173] width 180 height 13
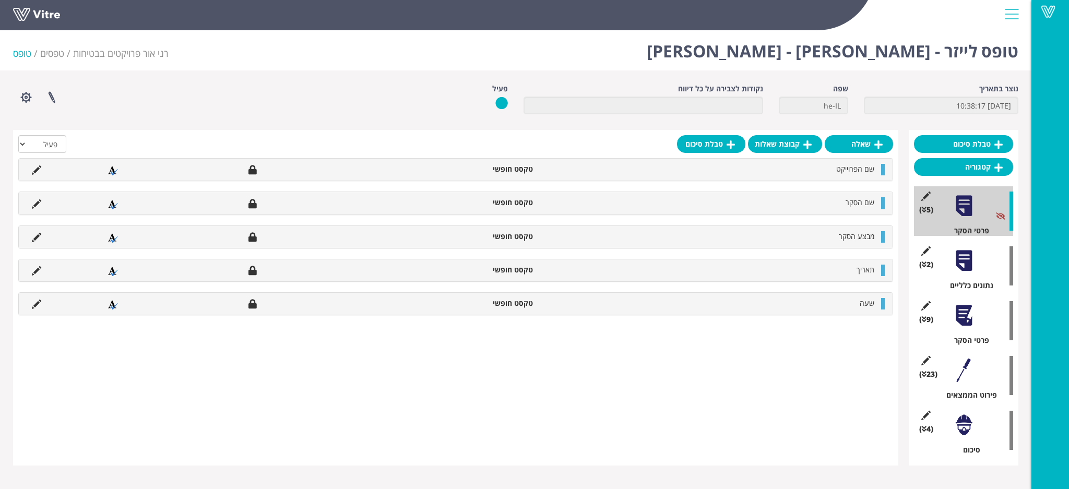
click at [955, 369] on div at bounding box center [963, 370] width 23 height 23
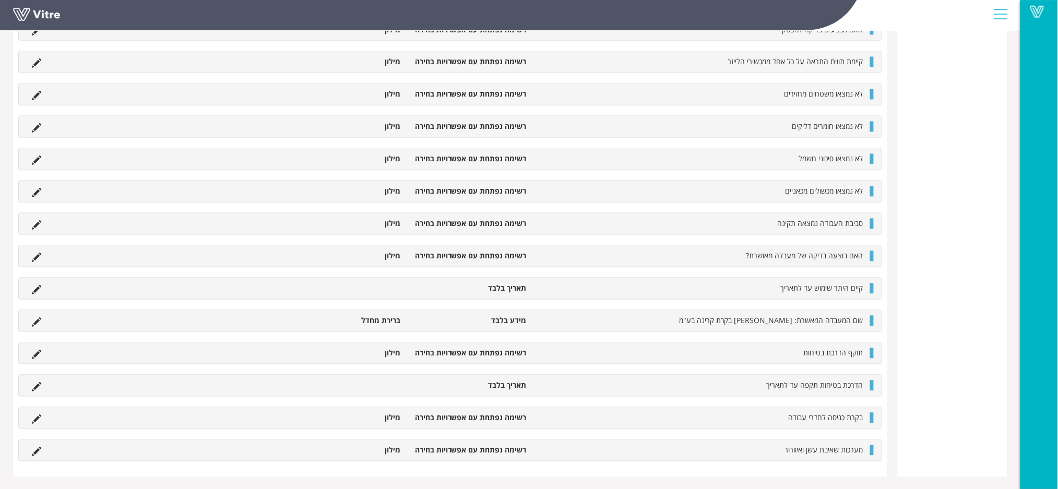
scroll to position [691, 0]
click at [37, 318] on icon at bounding box center [36, 321] width 9 height 9
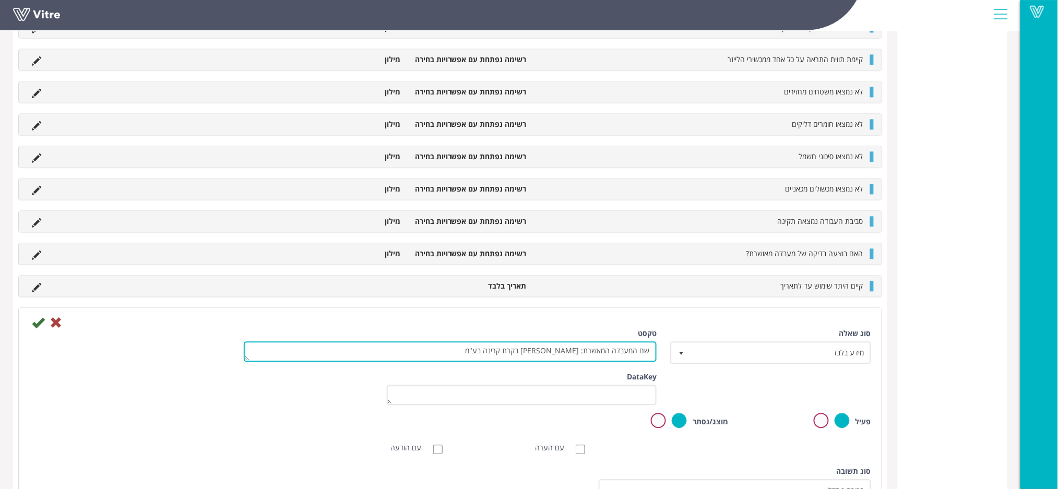
click at [480, 350] on textarea "שם המעבדה המאשרת: אורון בקרת קרינה בע"מ" at bounding box center [450, 352] width 413 height 20
type textarea "שם המעבדה"
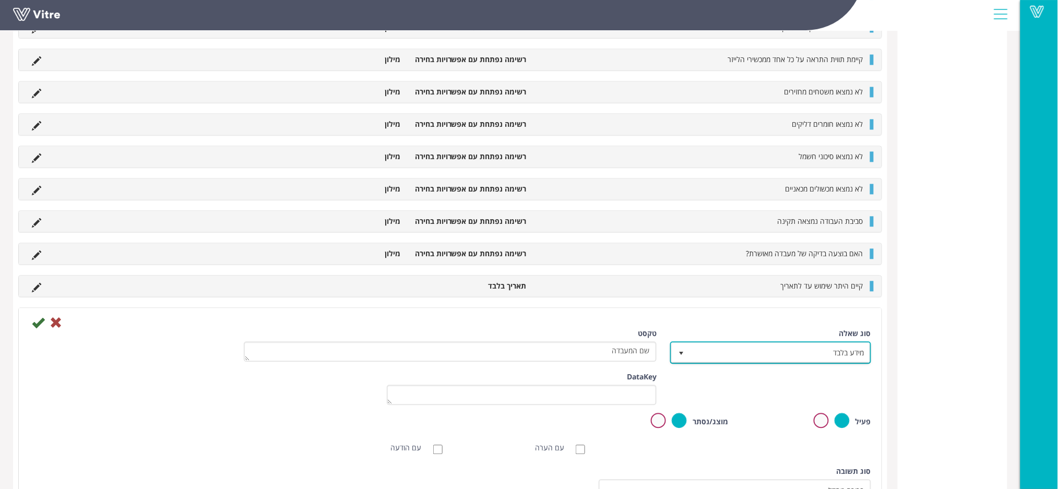
click at [789, 355] on span "מידע בלבד" at bounding box center [780, 352] width 180 height 19
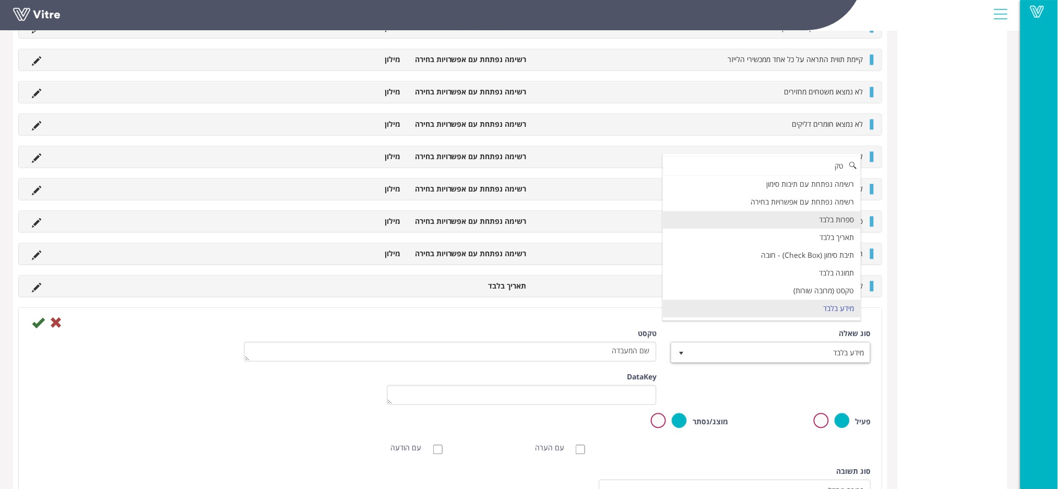
scroll to position [0, 0]
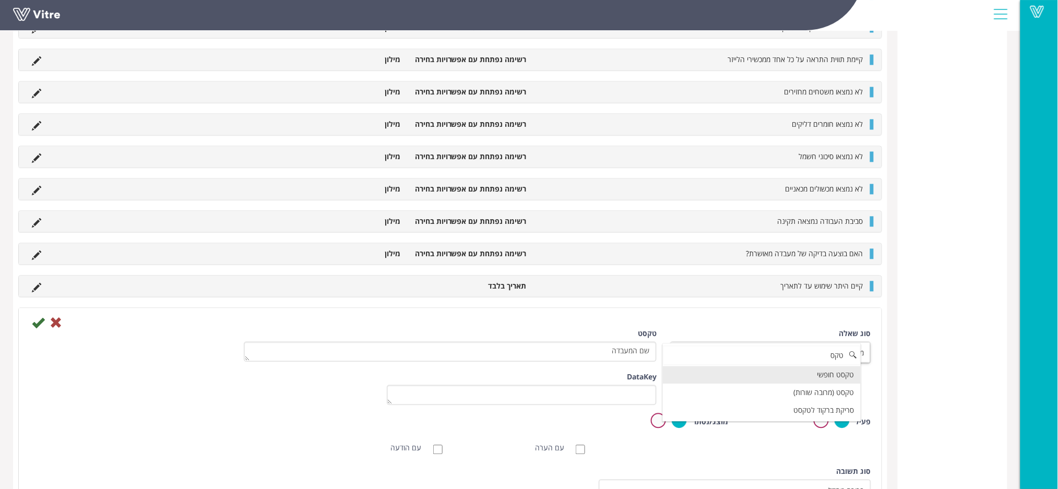
click at [767, 375] on li "טקסט חופשי" at bounding box center [762, 375] width 198 height 18
type input "טקס"
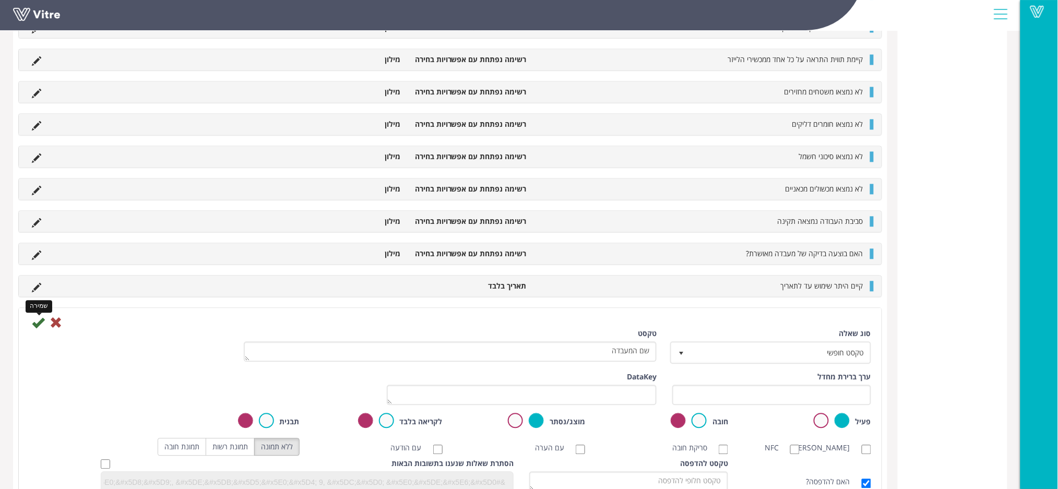
click at [37, 320] on icon at bounding box center [38, 323] width 13 height 13
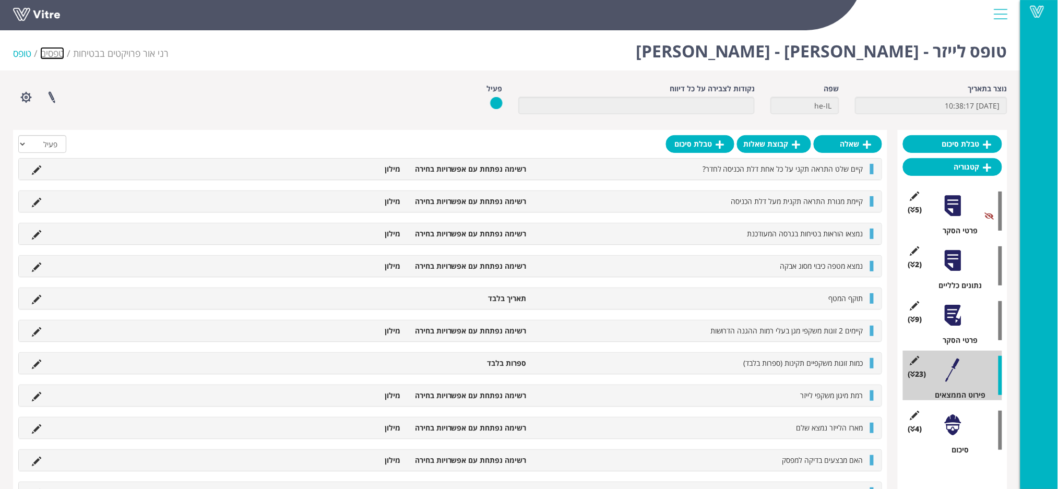
click at [51, 54] on link "טפסים" at bounding box center [52, 53] width 24 height 13
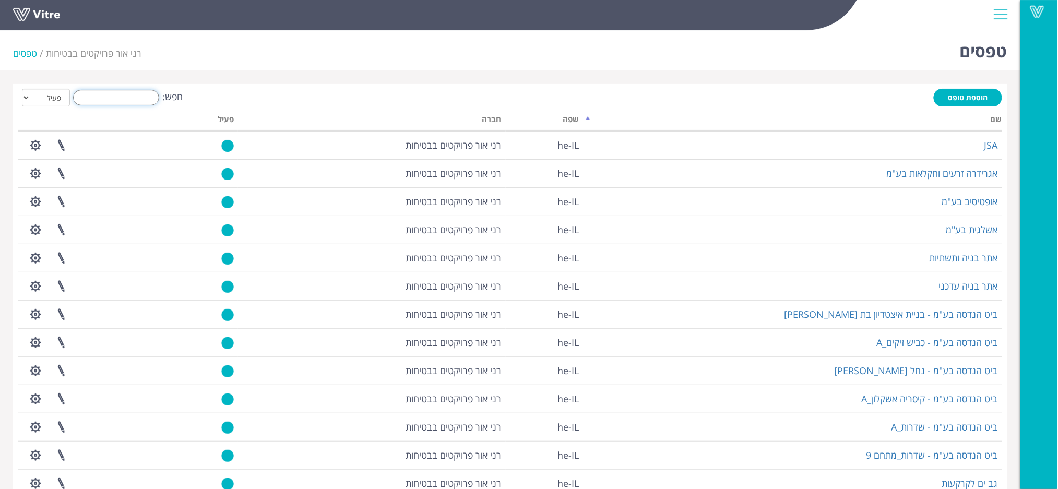
click at [106, 103] on input "חפש:" at bounding box center [116, 98] width 86 height 16
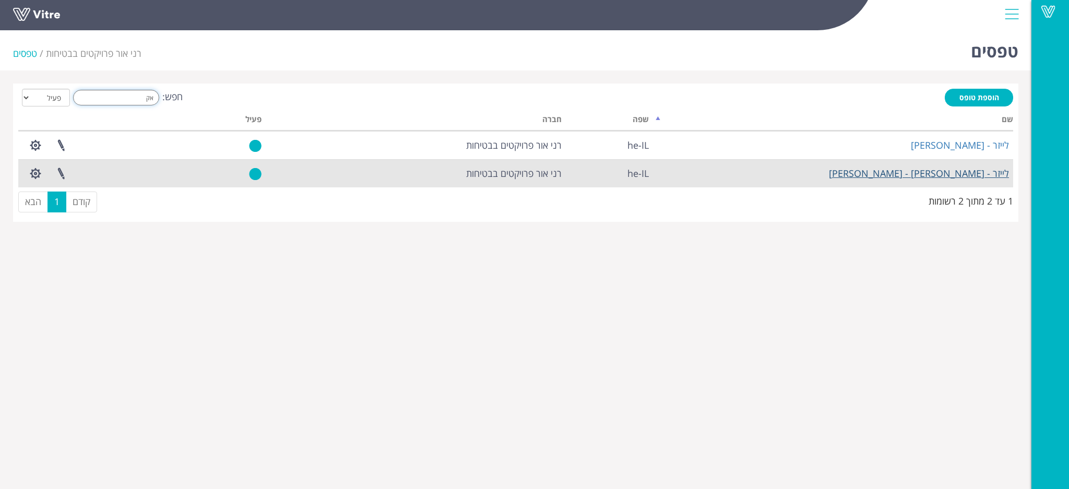
type input "אק"
click at [937, 171] on link "לייזר - [PERSON_NAME] - [PERSON_NAME]" at bounding box center [919, 173] width 180 height 13
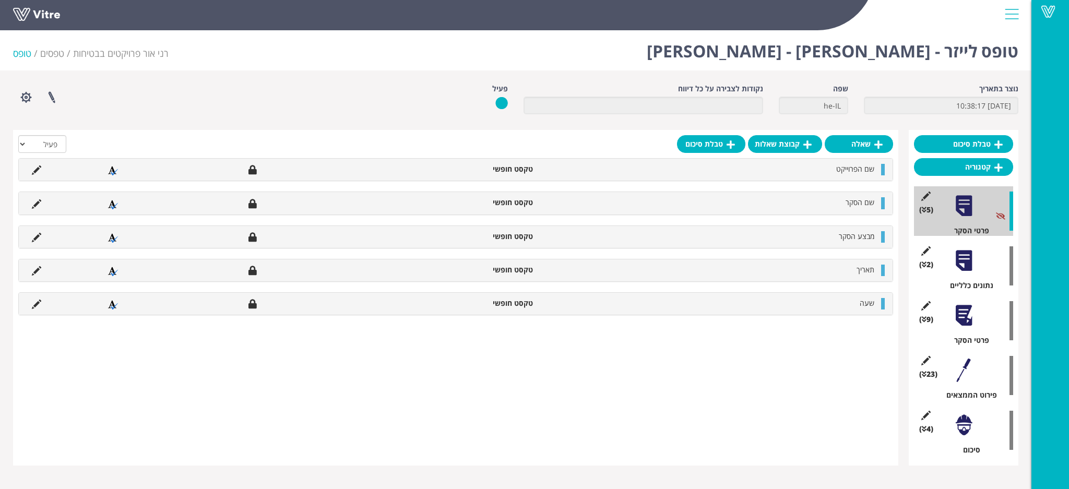
click at [954, 381] on div at bounding box center [963, 370] width 23 height 23
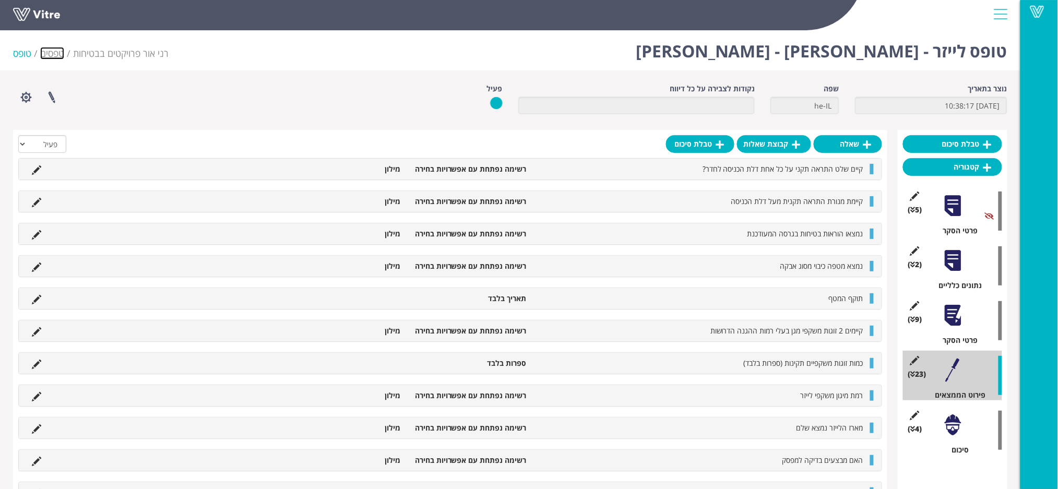
click at [52, 48] on link "טפסים" at bounding box center [52, 53] width 24 height 13
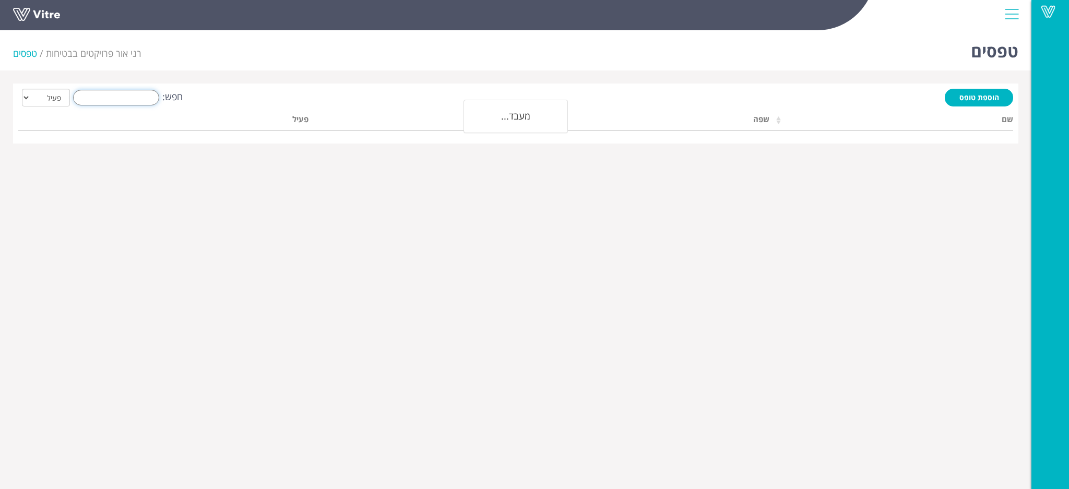
click at [128, 92] on input "חפש:" at bounding box center [116, 98] width 86 height 16
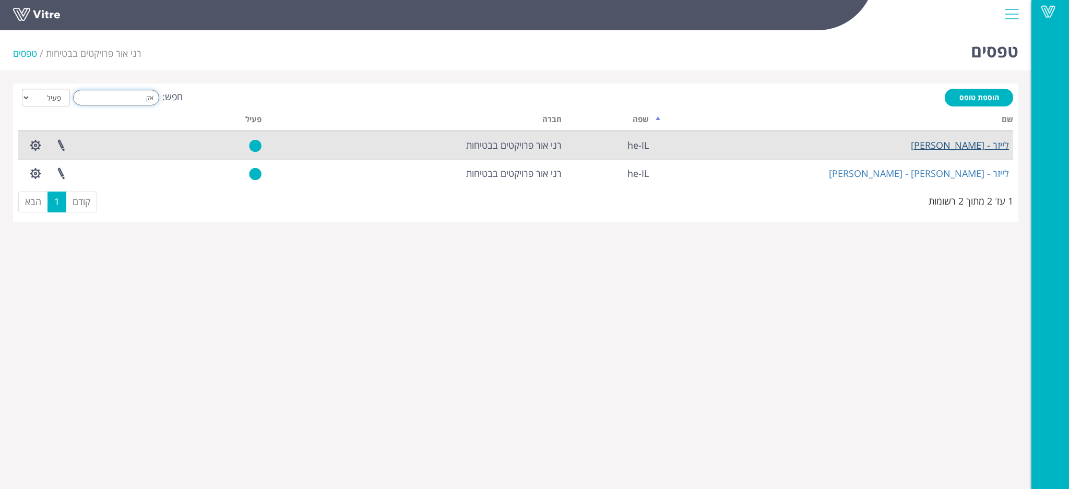
type input "אק"
click at [953, 144] on link "לייזר - ירכא - אקרשטיין" at bounding box center [960, 145] width 98 height 13
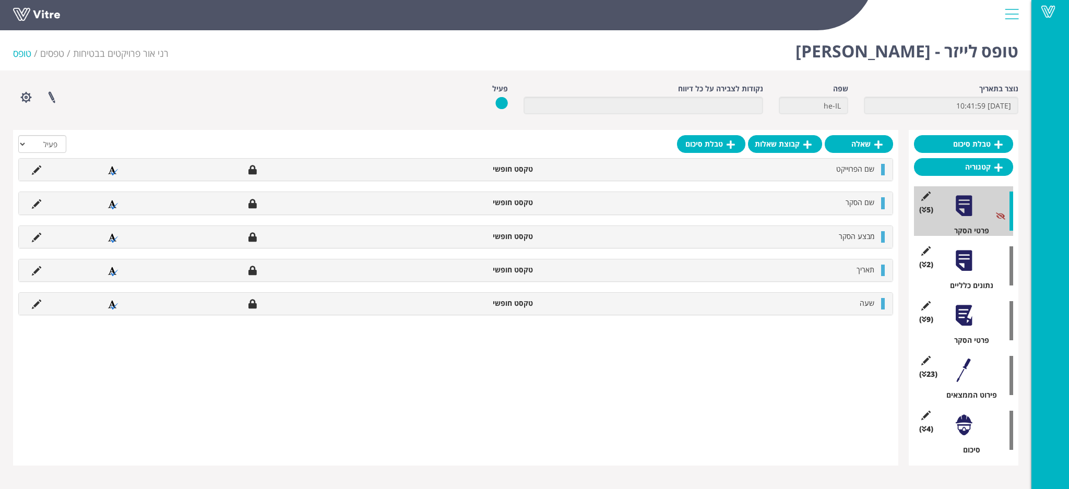
click at [969, 374] on div at bounding box center [963, 370] width 23 height 23
